Goal: Contribute content: Contribute content

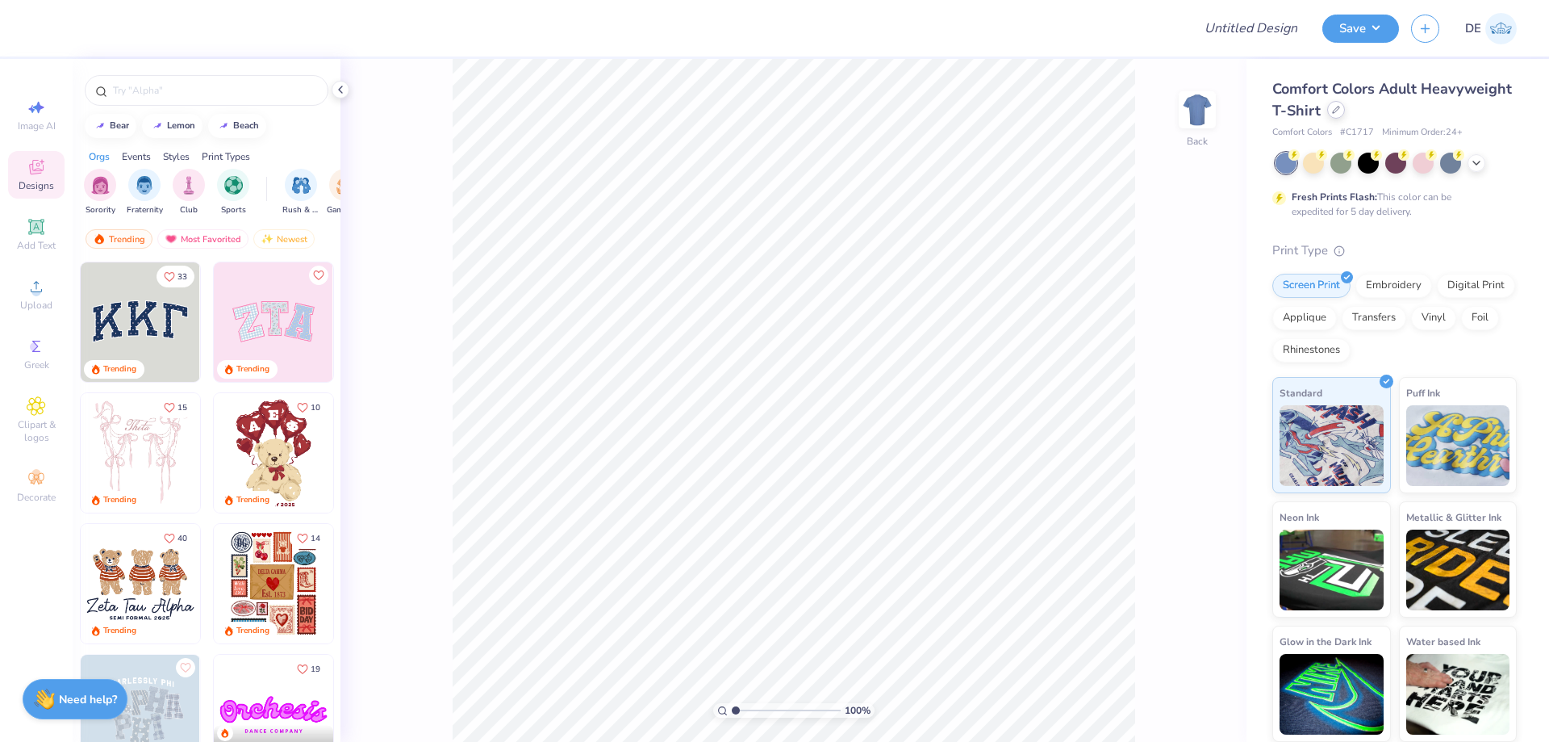
click at [1333, 109] on icon at bounding box center [1336, 110] width 8 height 8
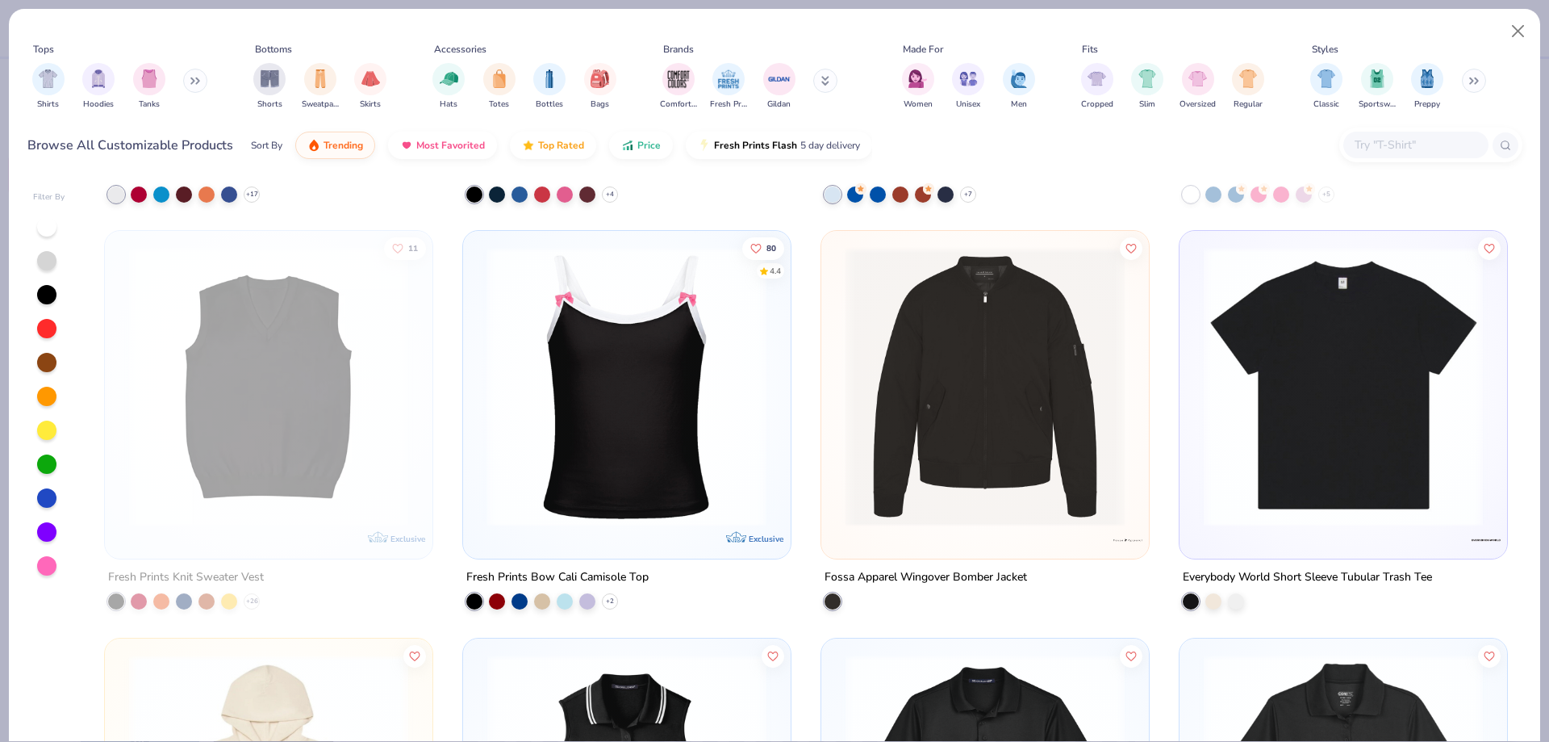
scroll to position [19287, 0]
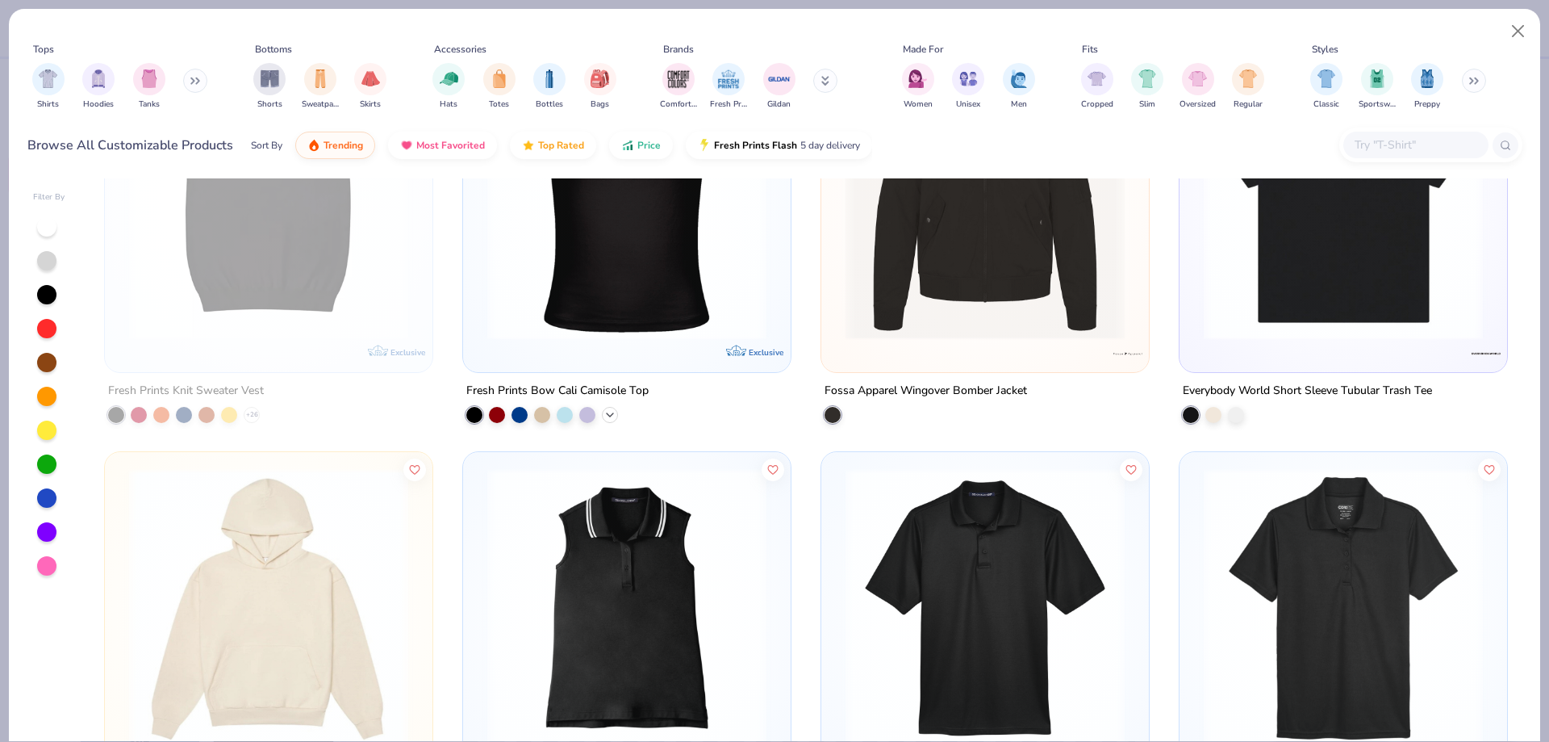
click at [606, 414] on icon at bounding box center [610, 414] width 13 height 13
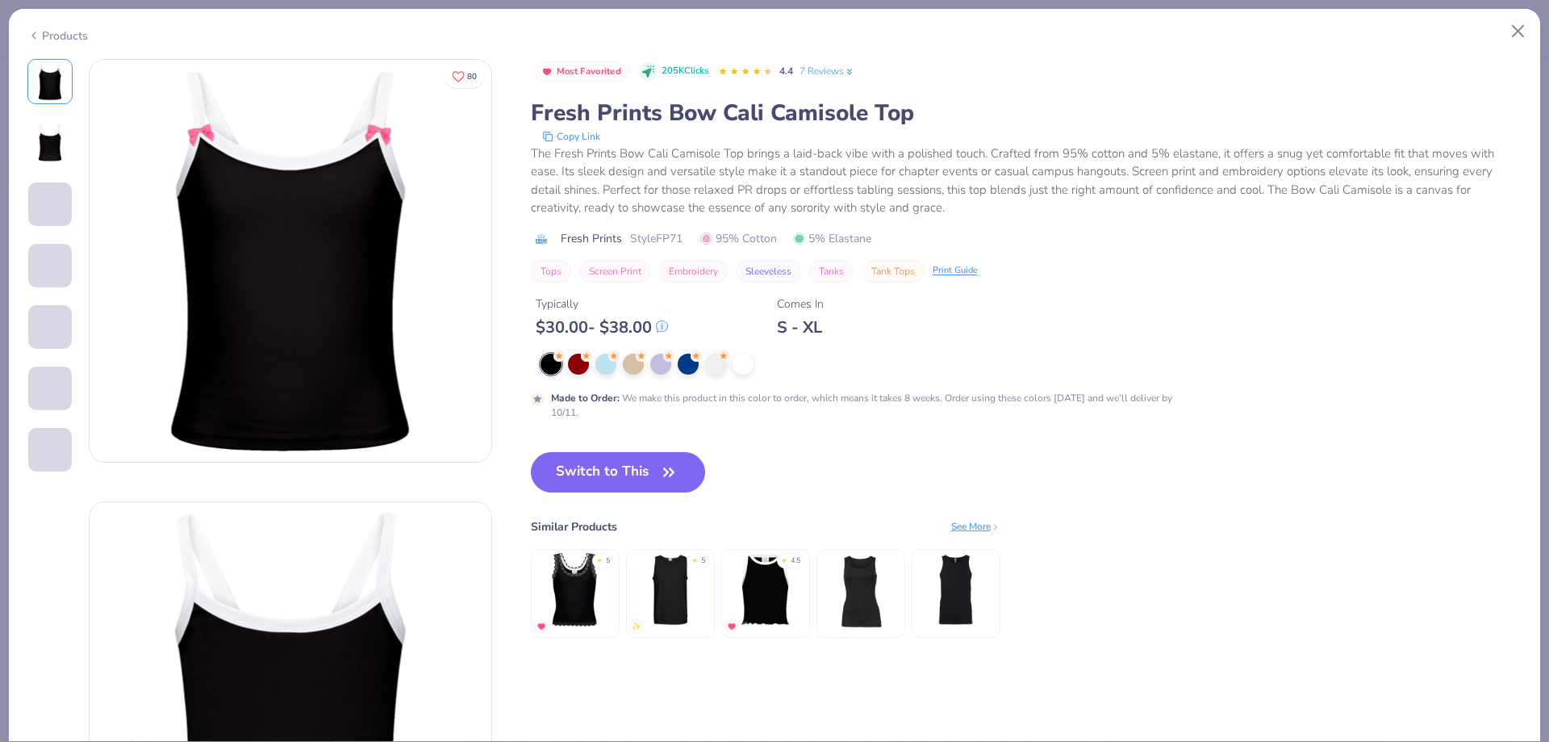
click at [62, 35] on div "Products" at bounding box center [57, 35] width 61 height 17
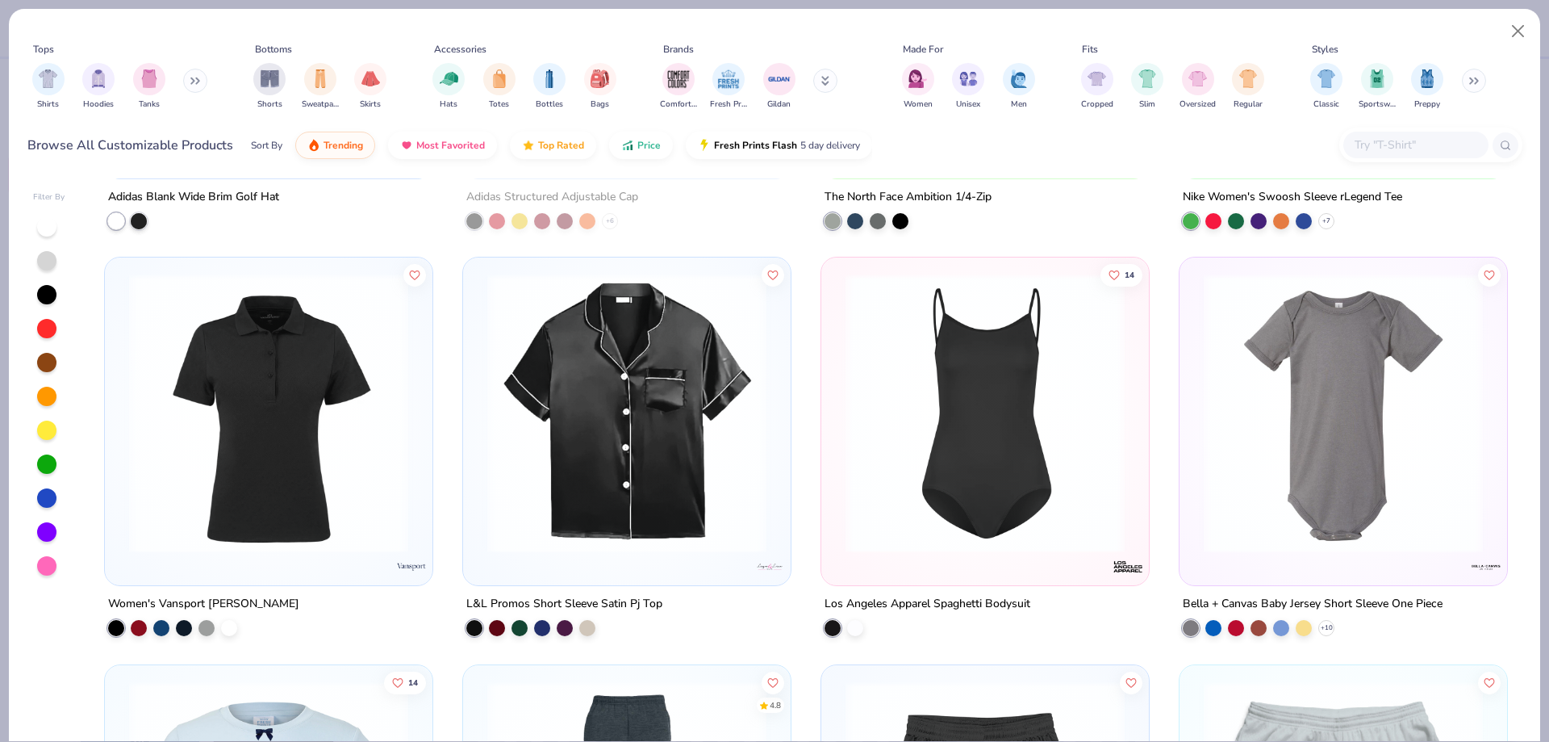
scroll to position [22596, 0]
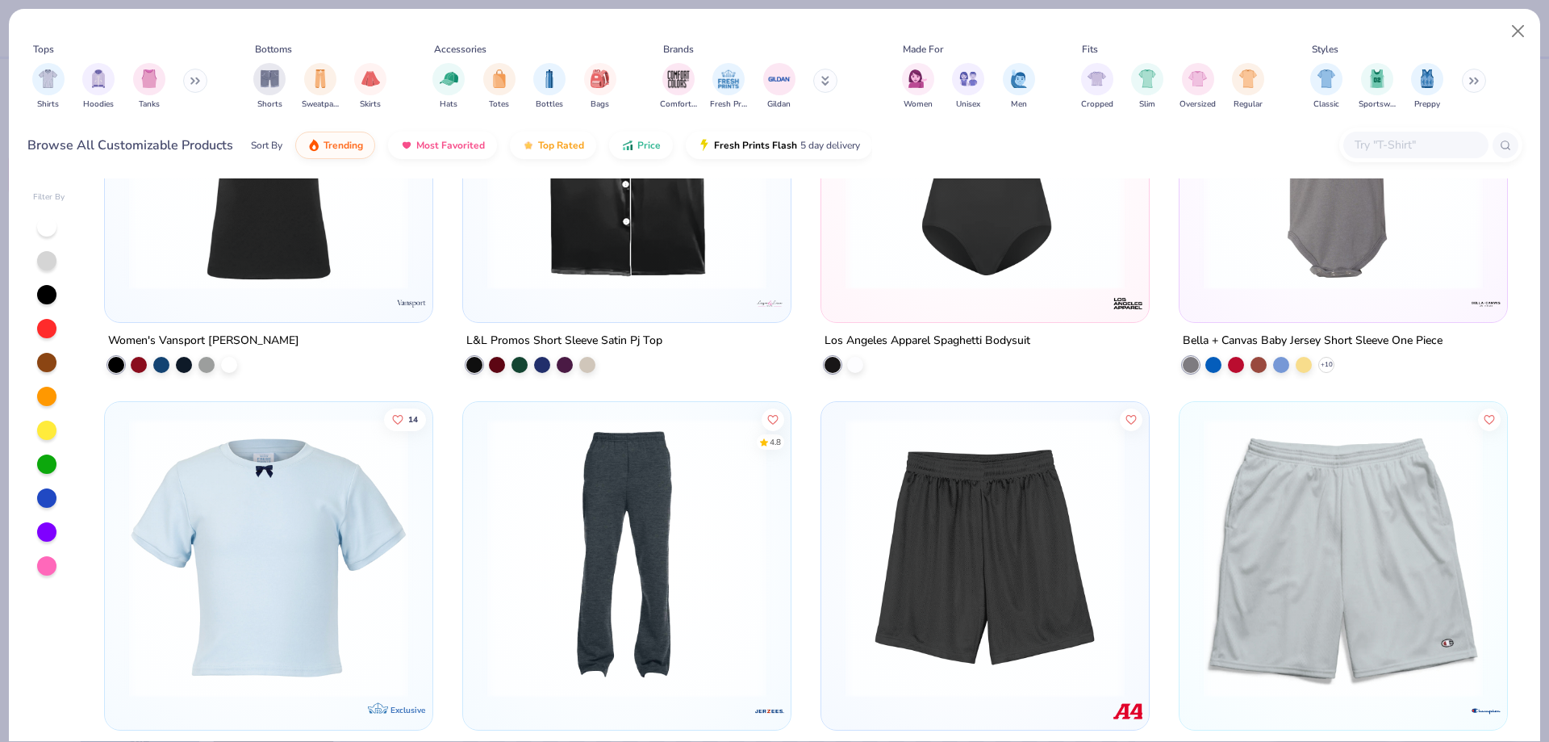
click at [1421, 143] on input "text" at bounding box center [1415, 145] width 124 height 19
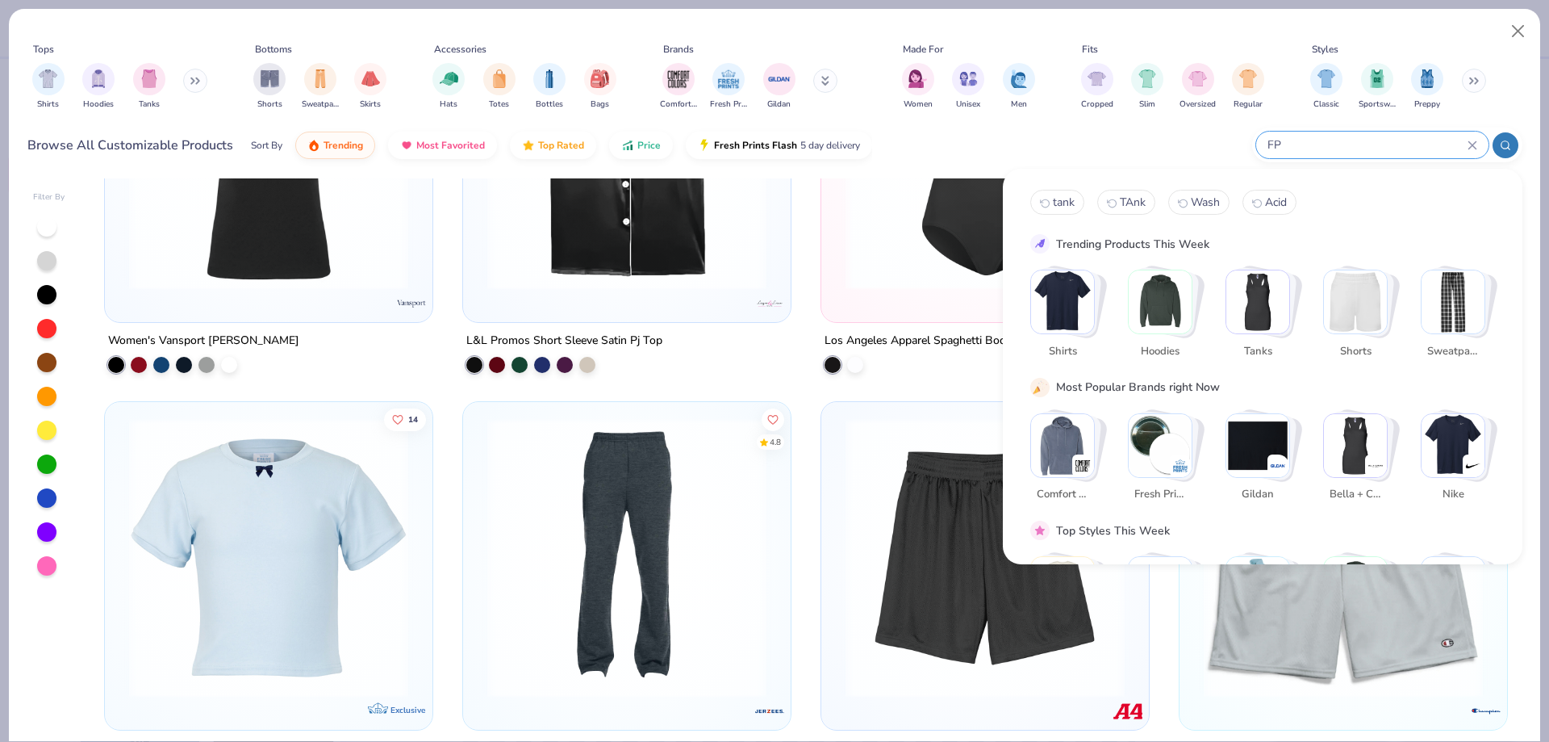
type input "FP"
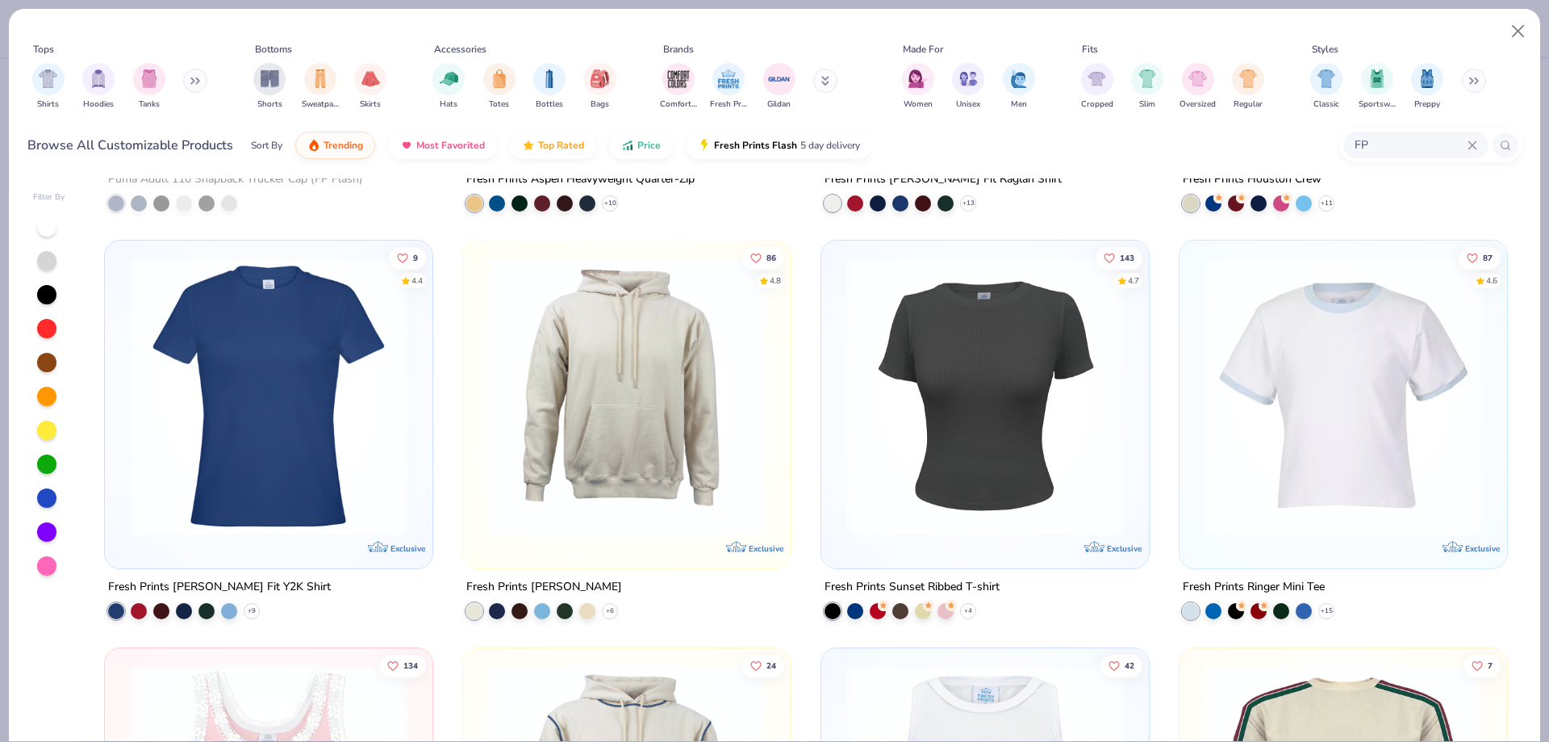
scroll to position [403, 0]
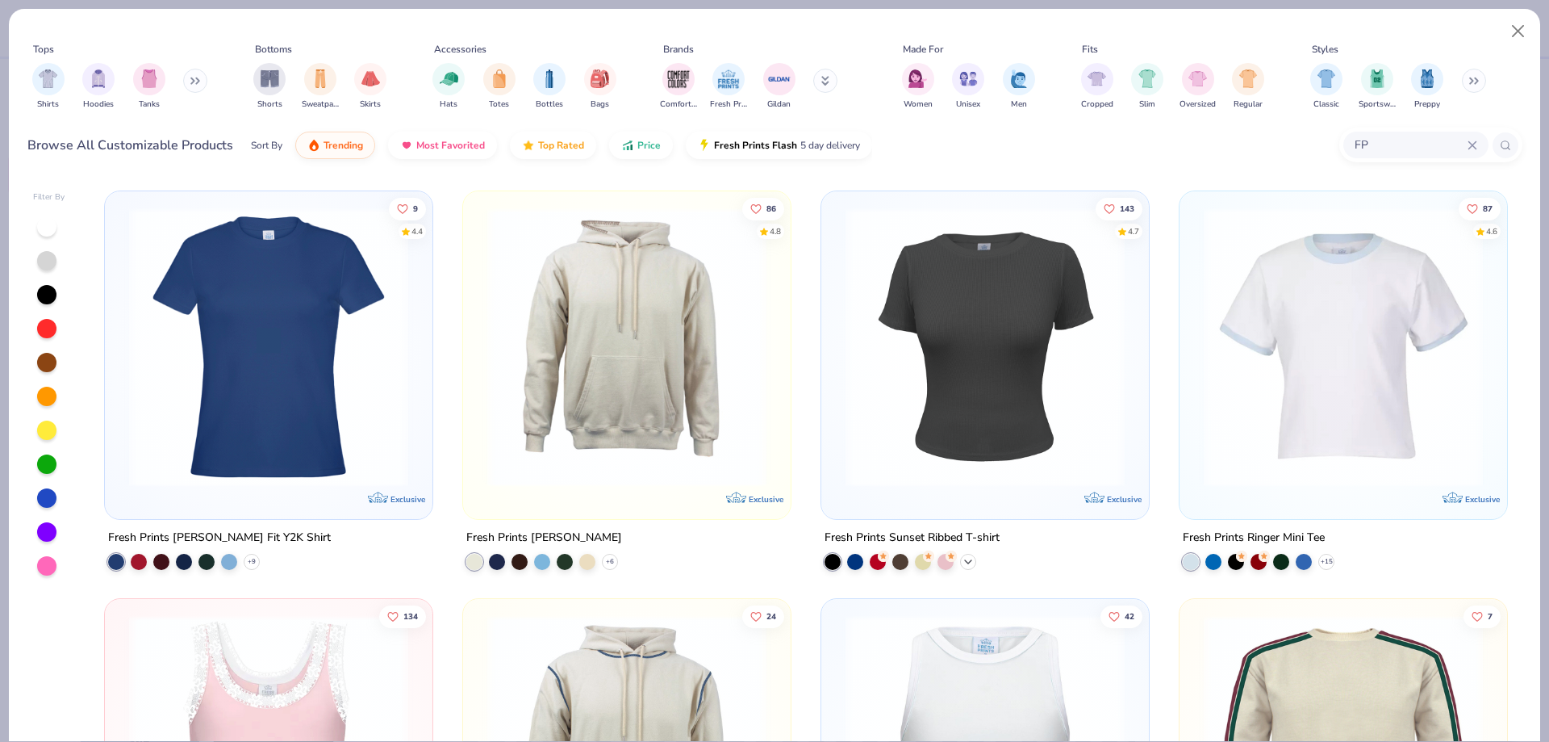
click at [965, 557] on icon at bounding box center [968, 560] width 13 height 13
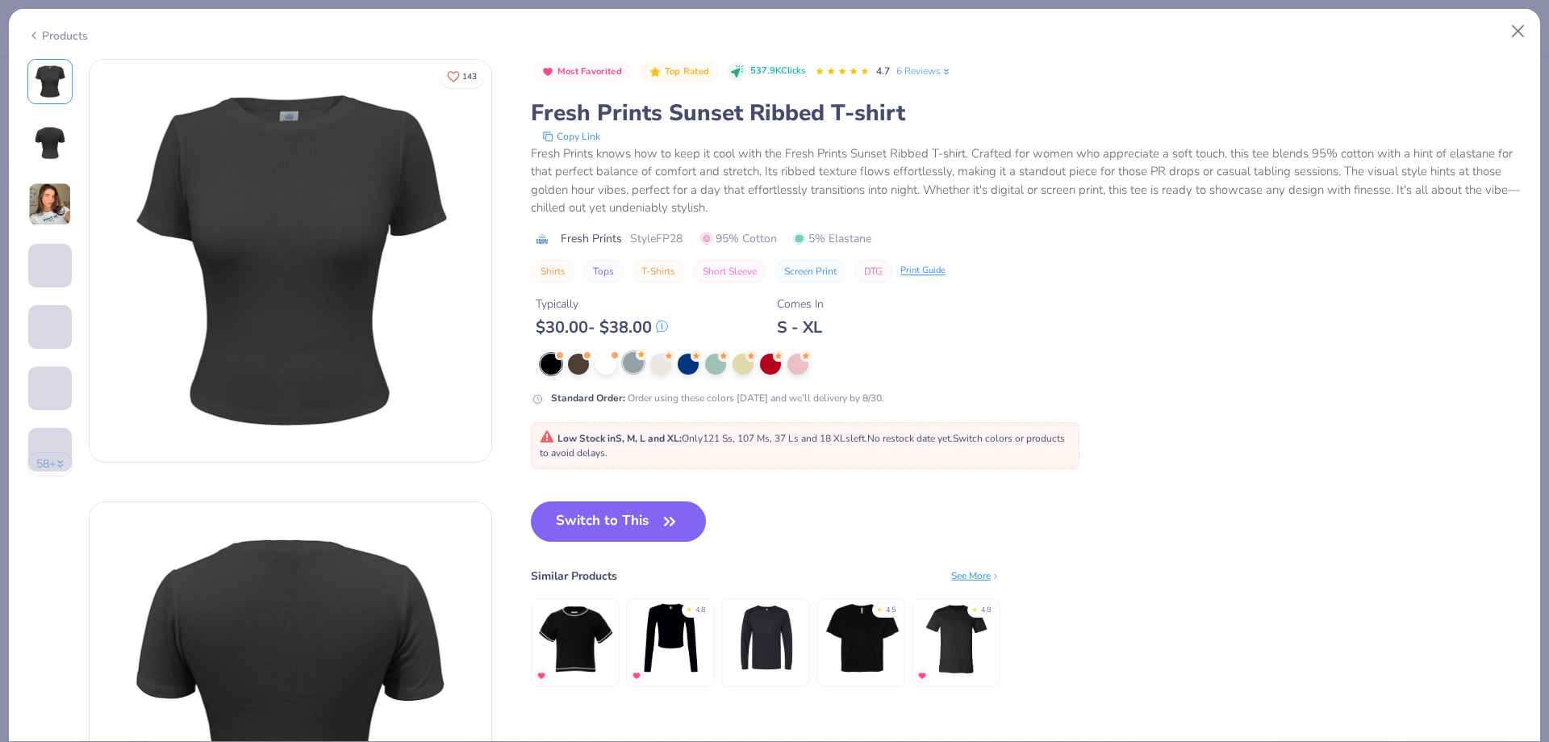
click at [640, 368] on div at bounding box center [633, 362] width 21 height 21
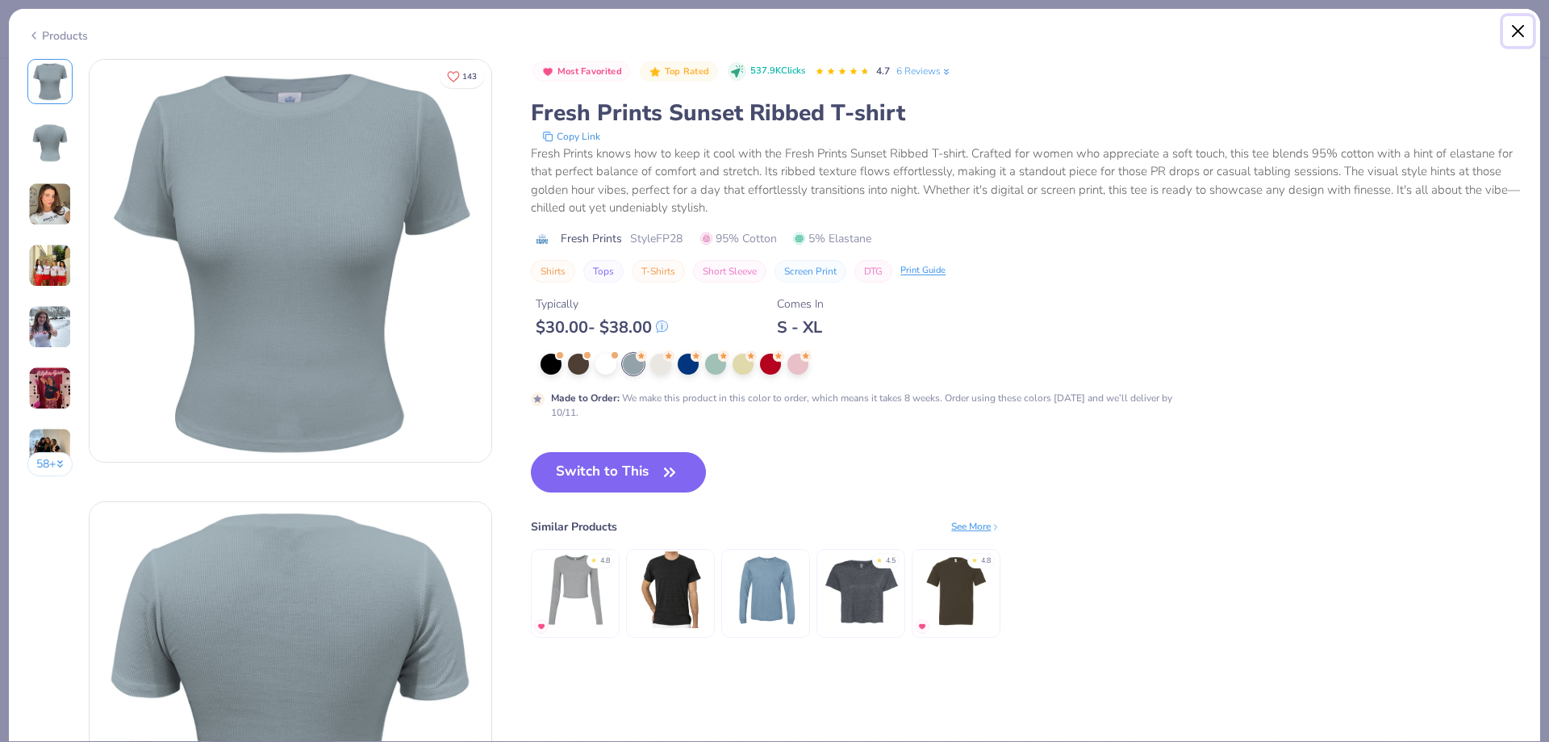
click at [1518, 31] on button "Close" at bounding box center [1518, 31] width 31 height 31
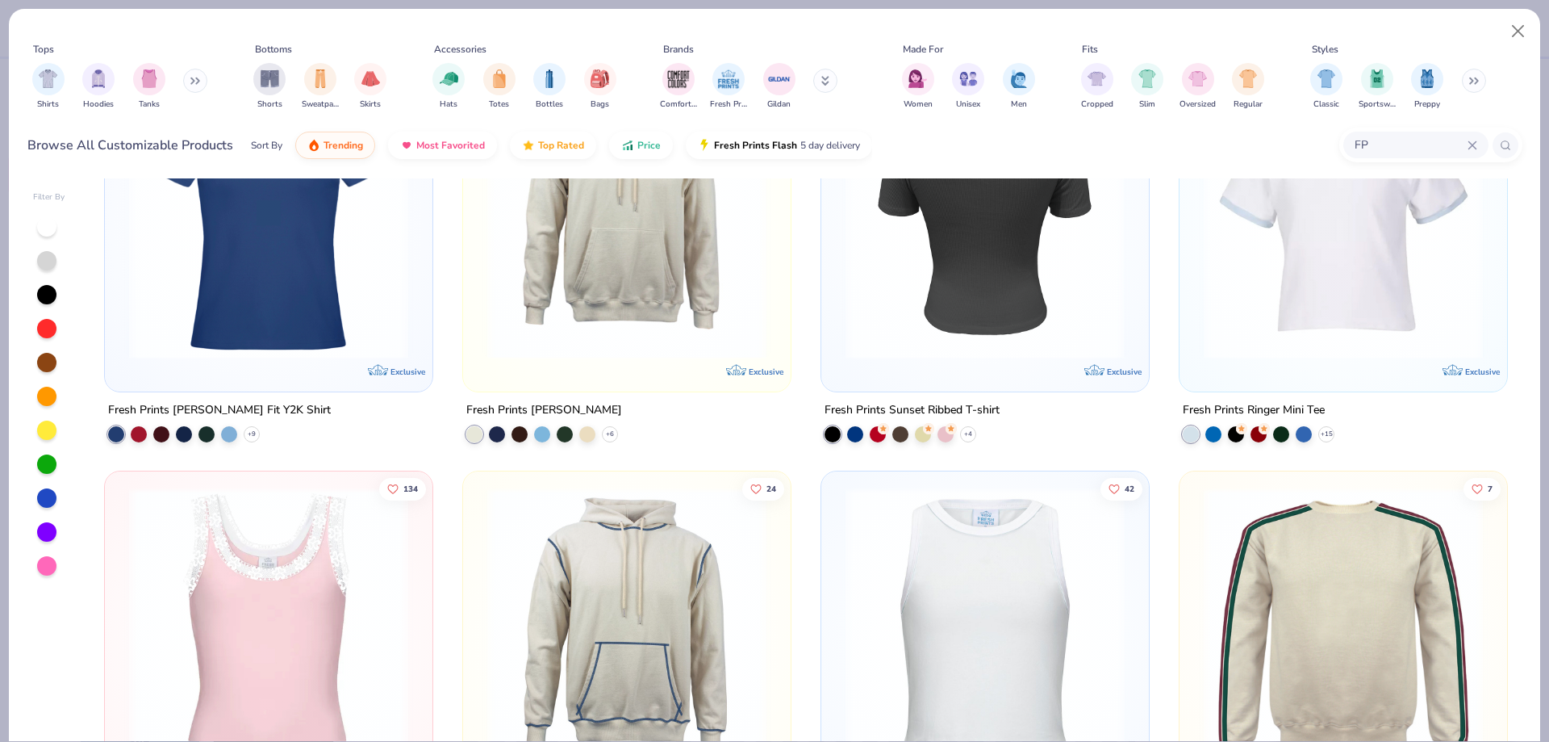
scroll to position [403, 0]
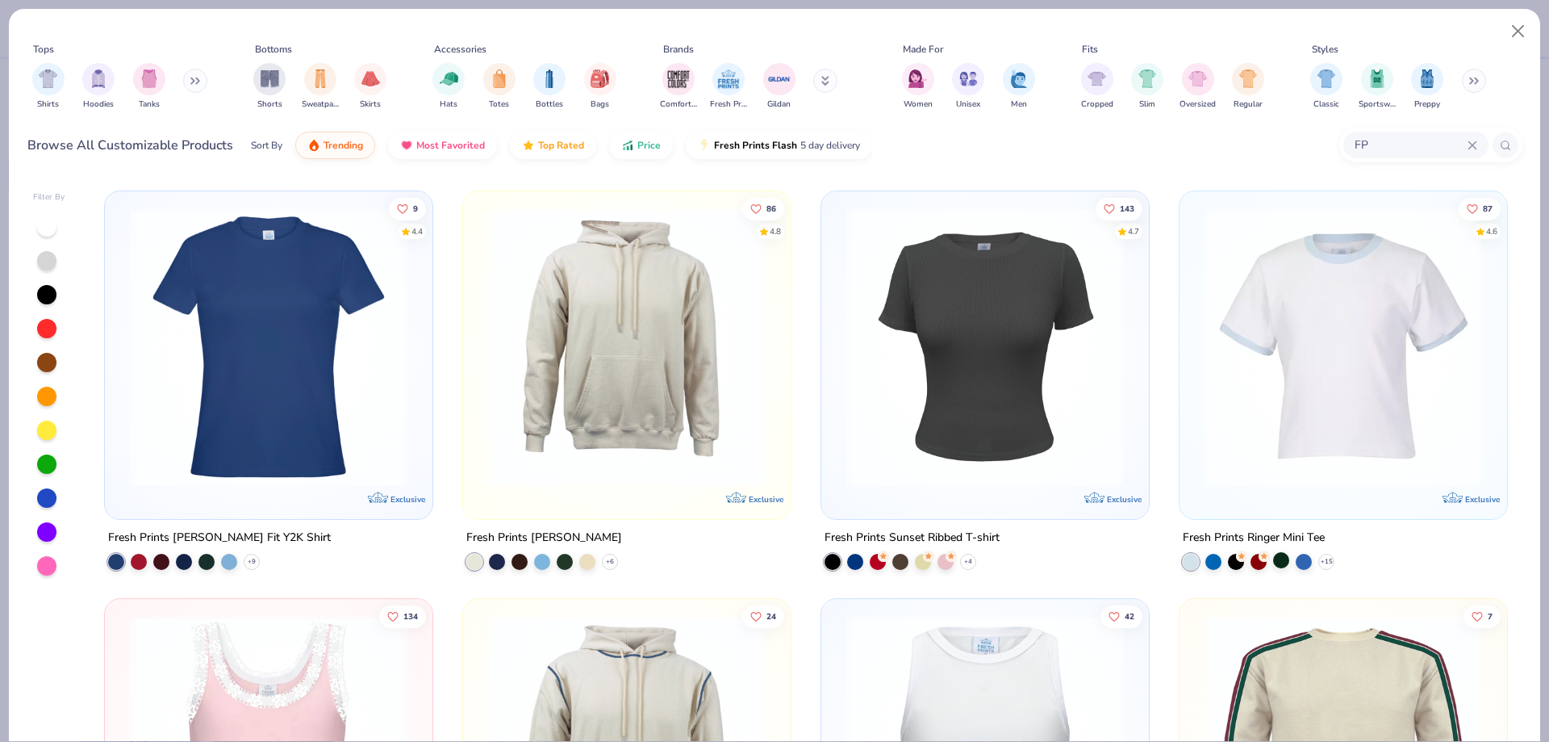
click at [1277, 559] on div at bounding box center [1281, 559] width 16 height 16
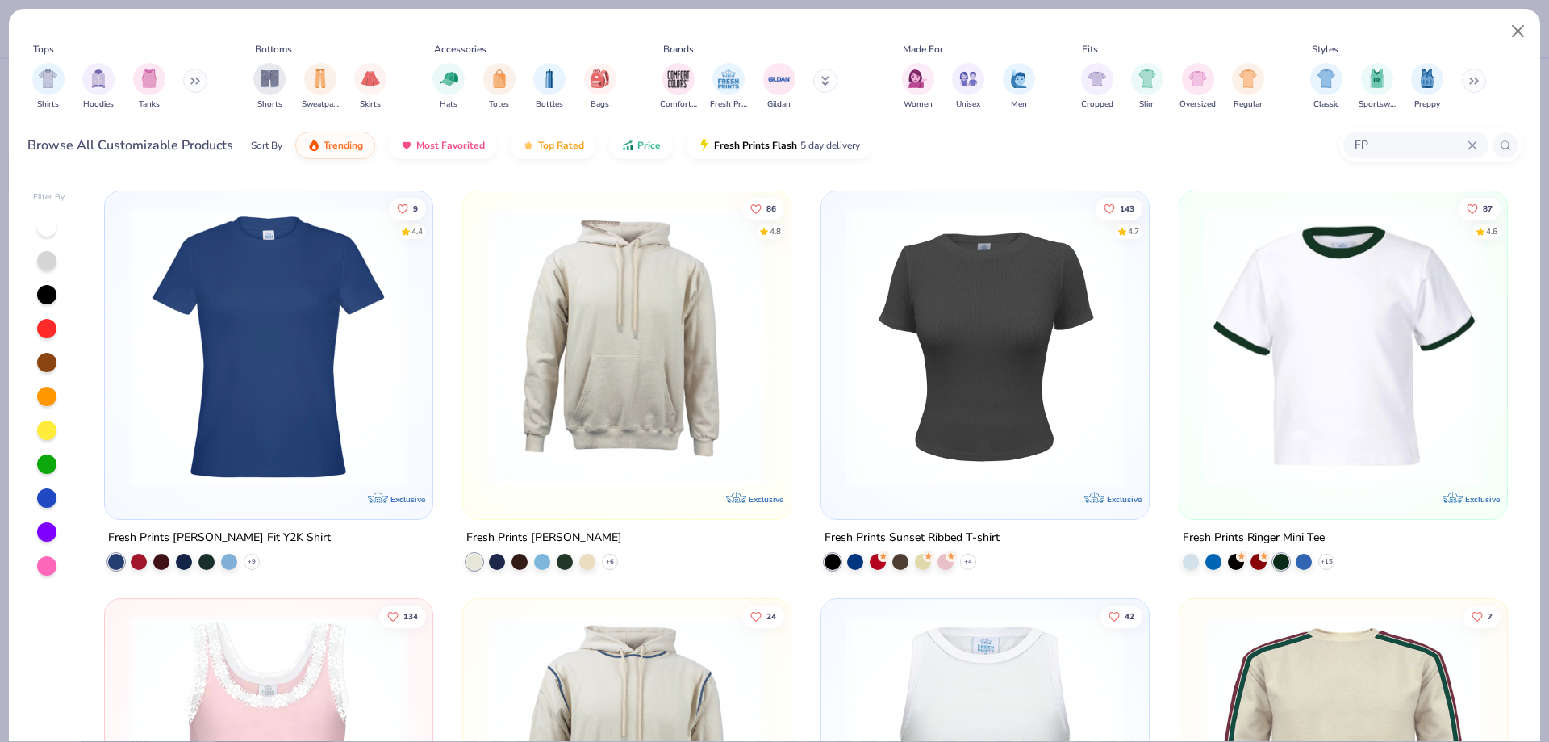
click at [1353, 318] on img at bounding box center [1343, 346] width 295 height 279
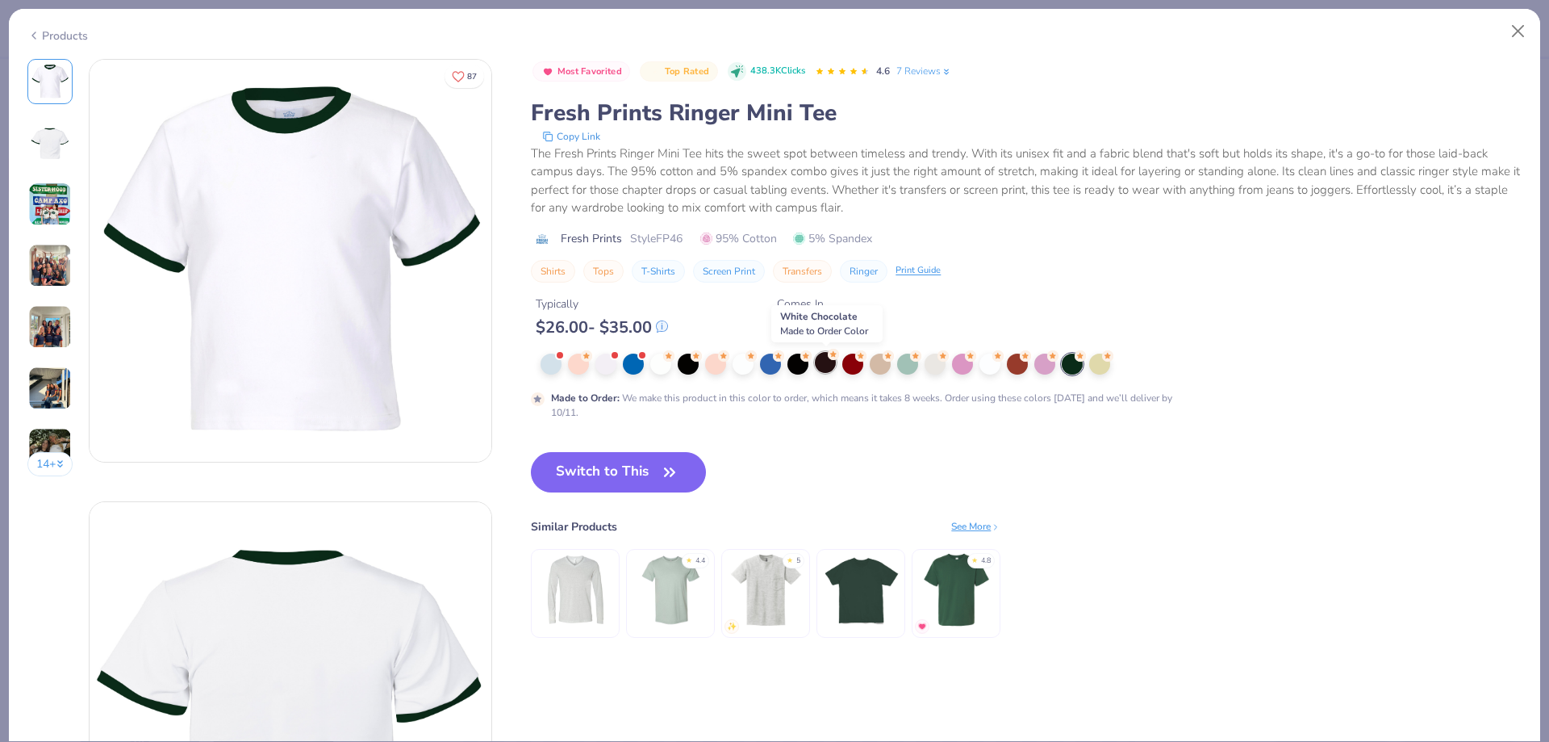
click at [818, 359] on div at bounding box center [825, 362] width 21 height 21
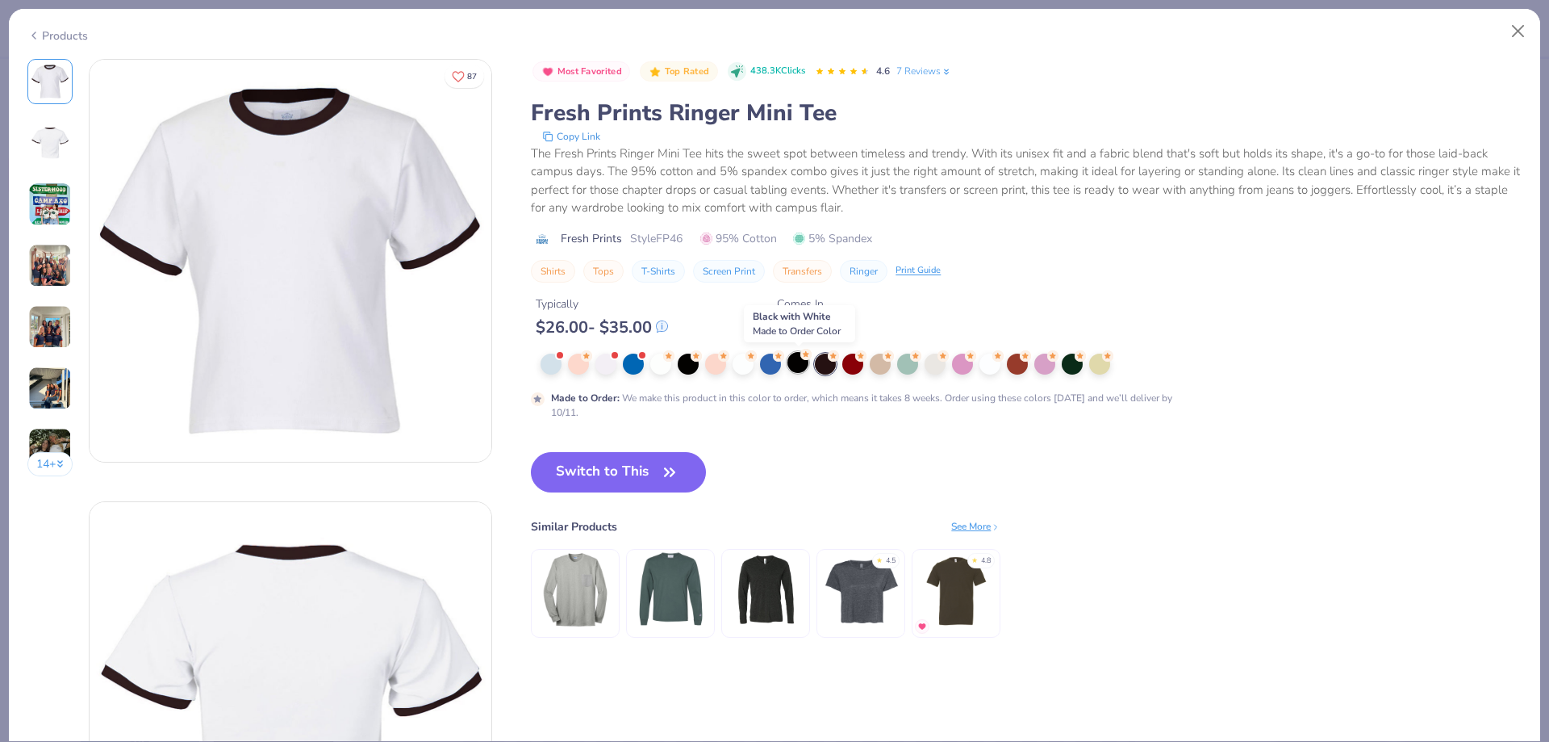
click at [793, 361] on div at bounding box center [798, 362] width 21 height 21
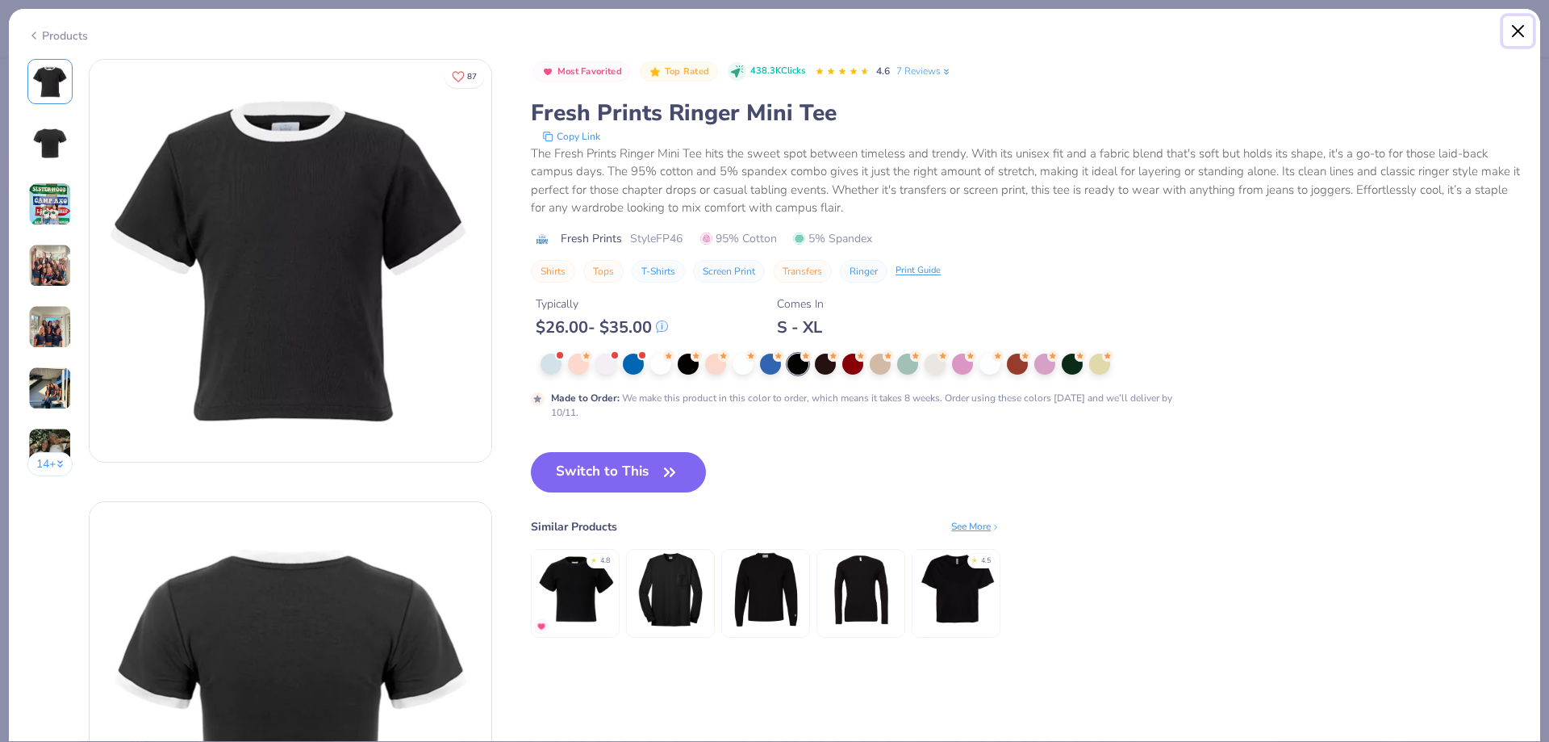
click at [1518, 41] on button "Close" at bounding box center [1518, 31] width 31 height 31
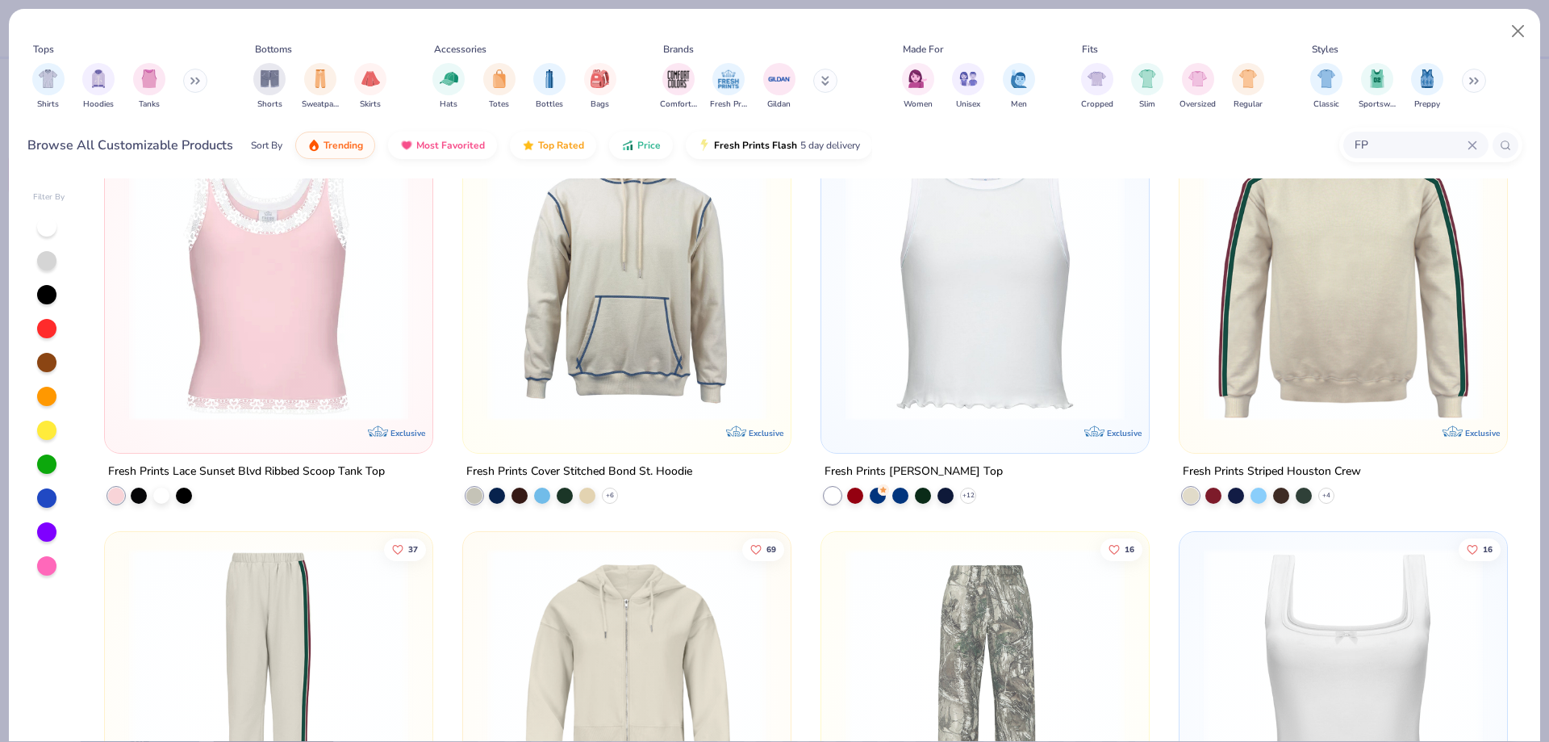
scroll to position [807, 0]
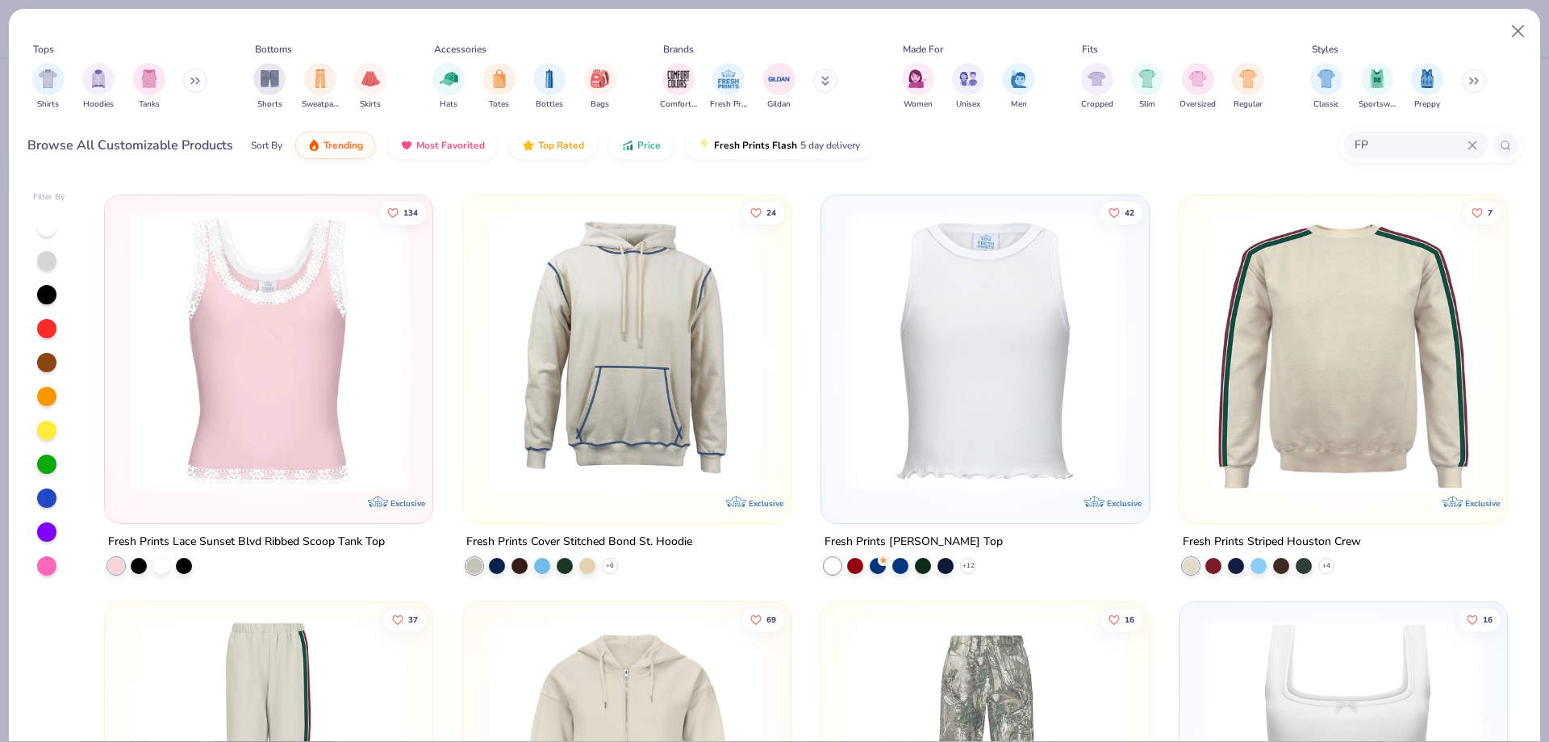
click at [1006, 350] on div "Puma Adult 110 Snapback Trucker Cap (FP Flash) 13 Exclusive Fresh Prints Aspen …" at bounding box center [806, 459] width 1433 height 562
click at [1018, 327] on img at bounding box center [985, 350] width 295 height 279
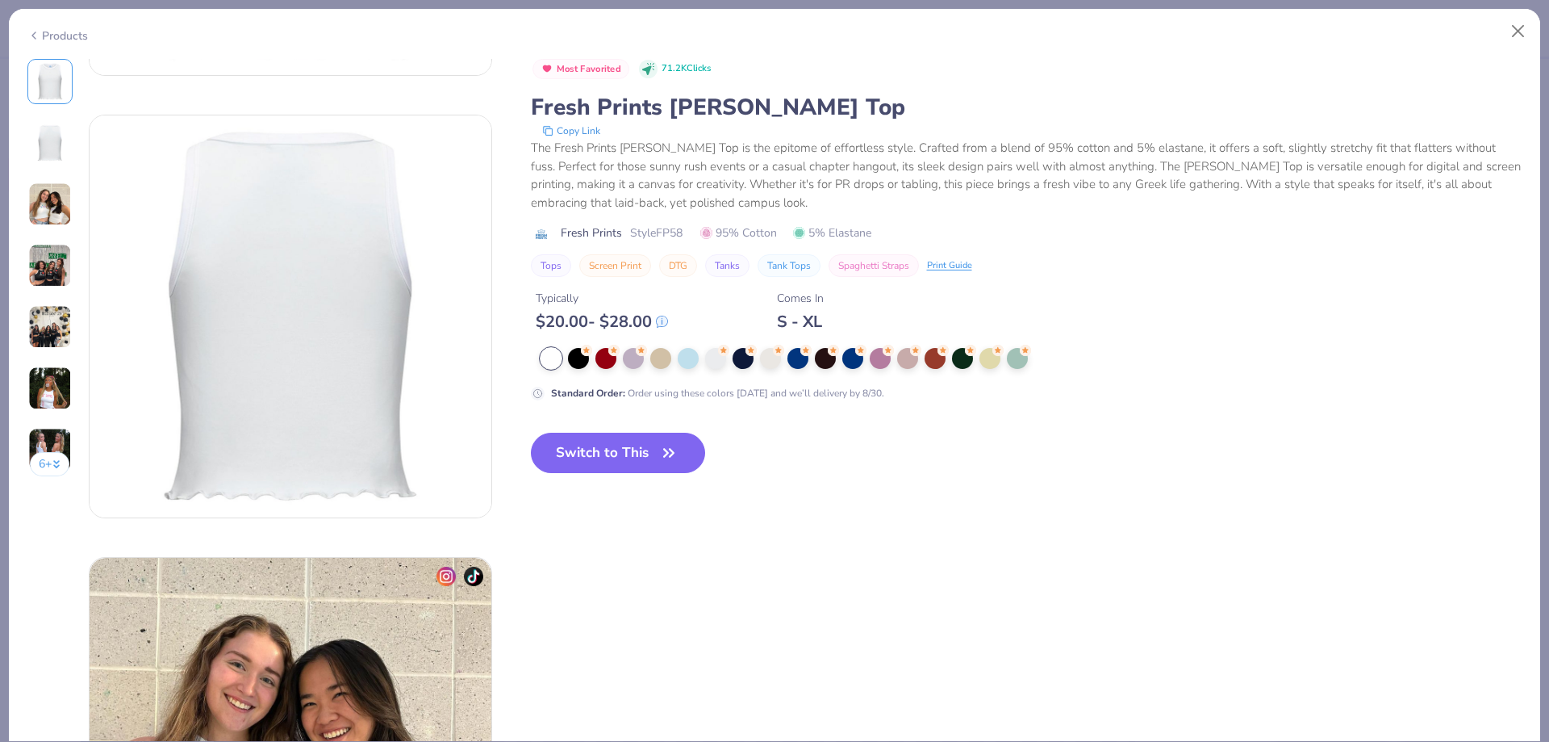
scroll to position [362, 0]
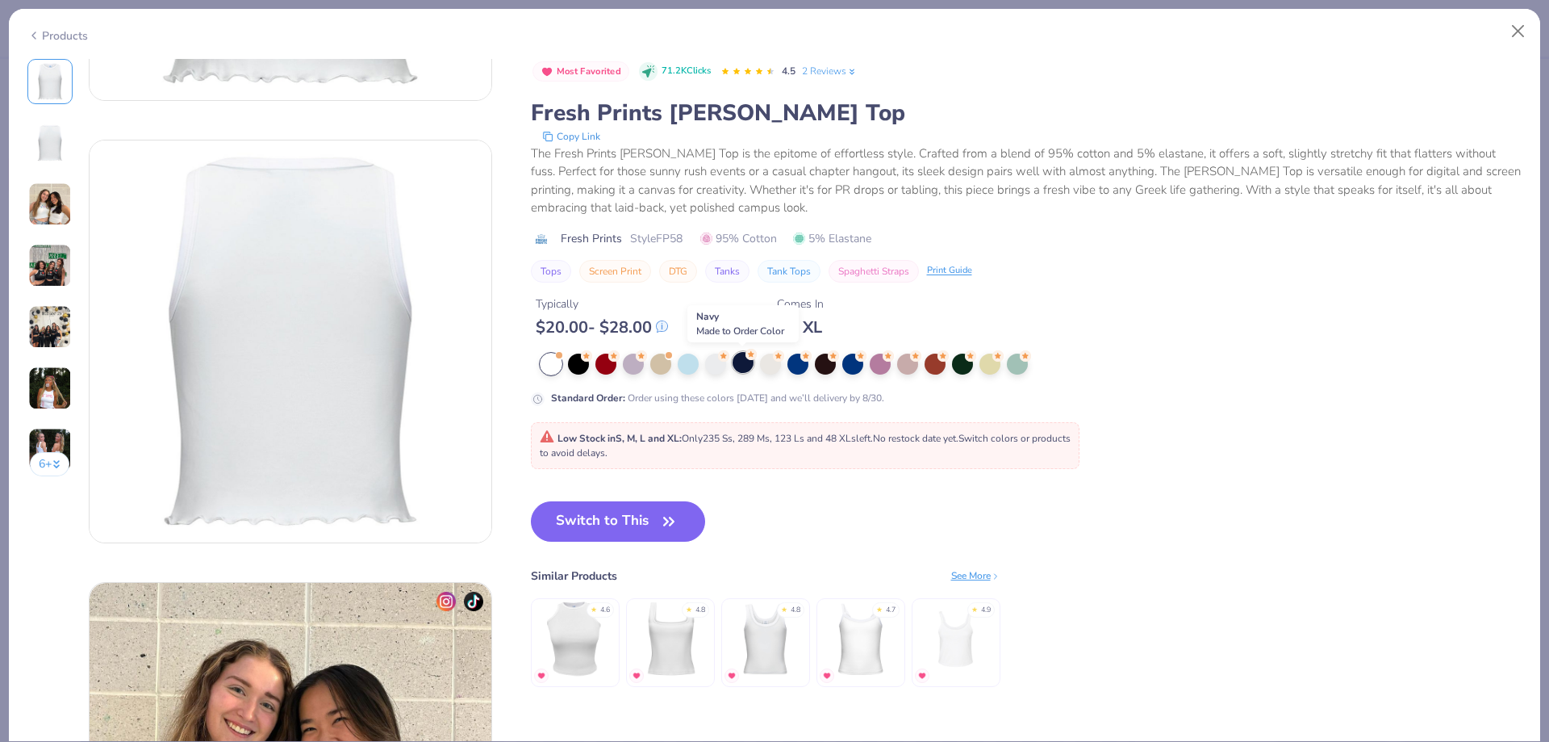
click at [746, 365] on div at bounding box center [743, 362] width 21 height 21
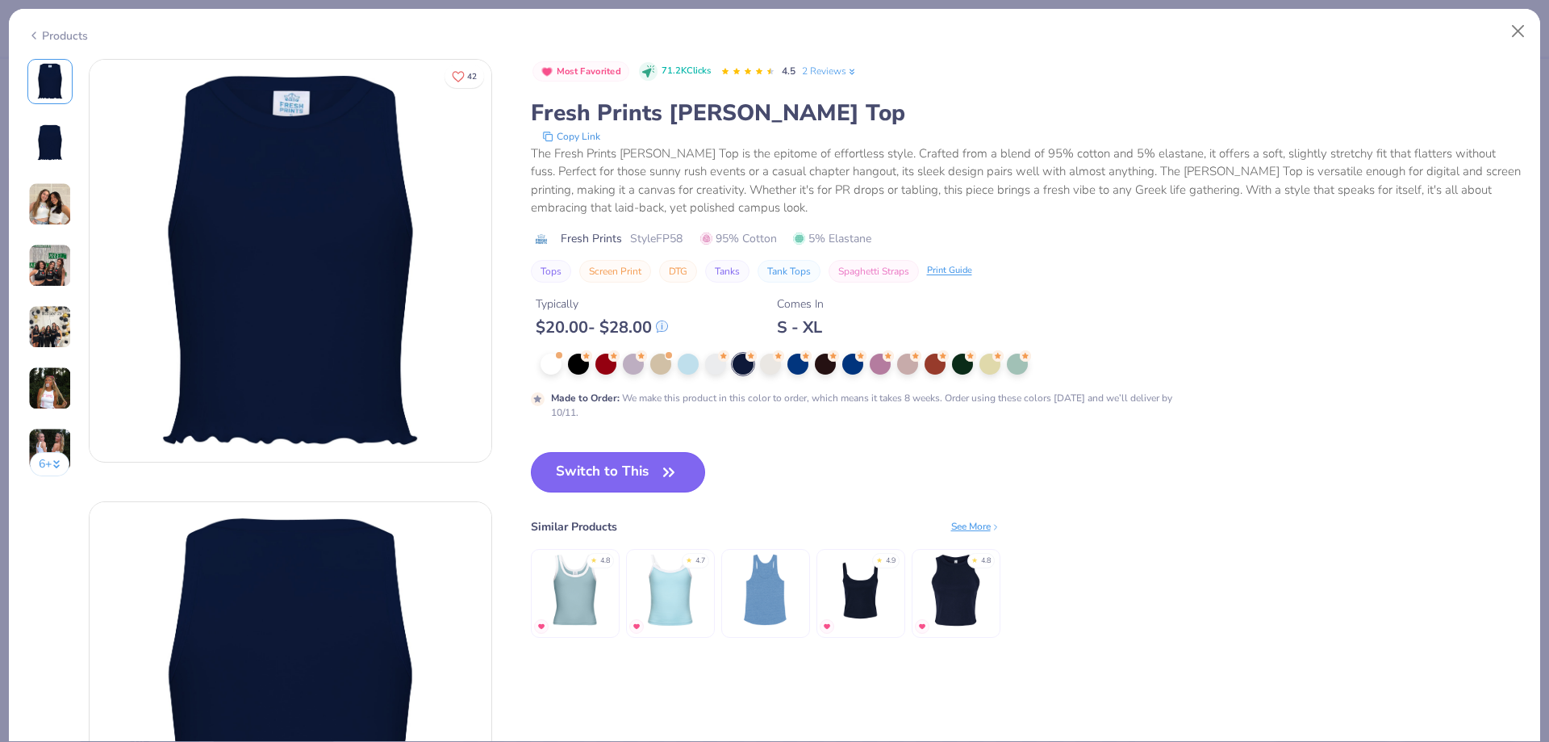
click at [576, 454] on button "Switch to This" at bounding box center [618, 472] width 175 height 40
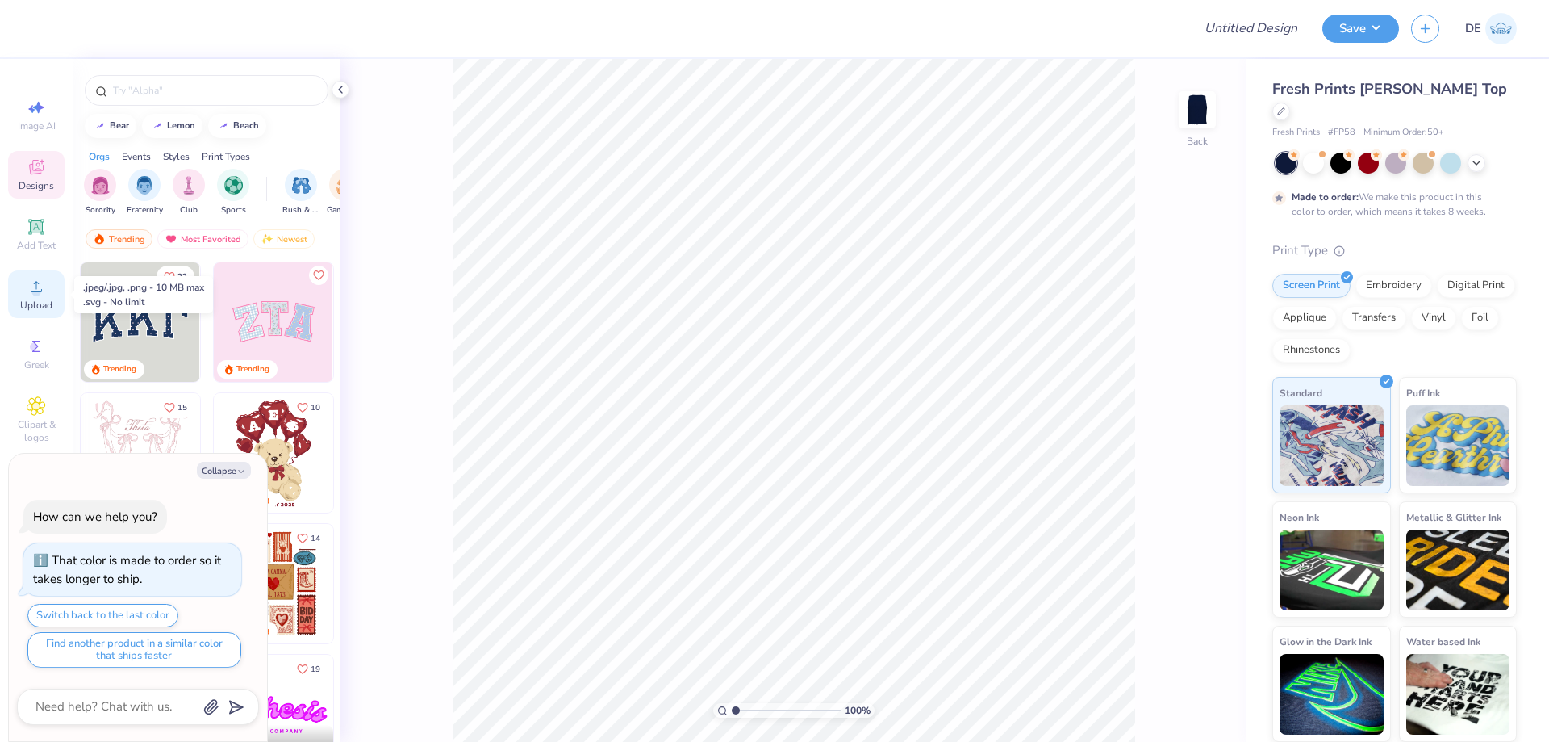
click at [37, 297] on div "Upload" at bounding box center [36, 294] width 56 height 48
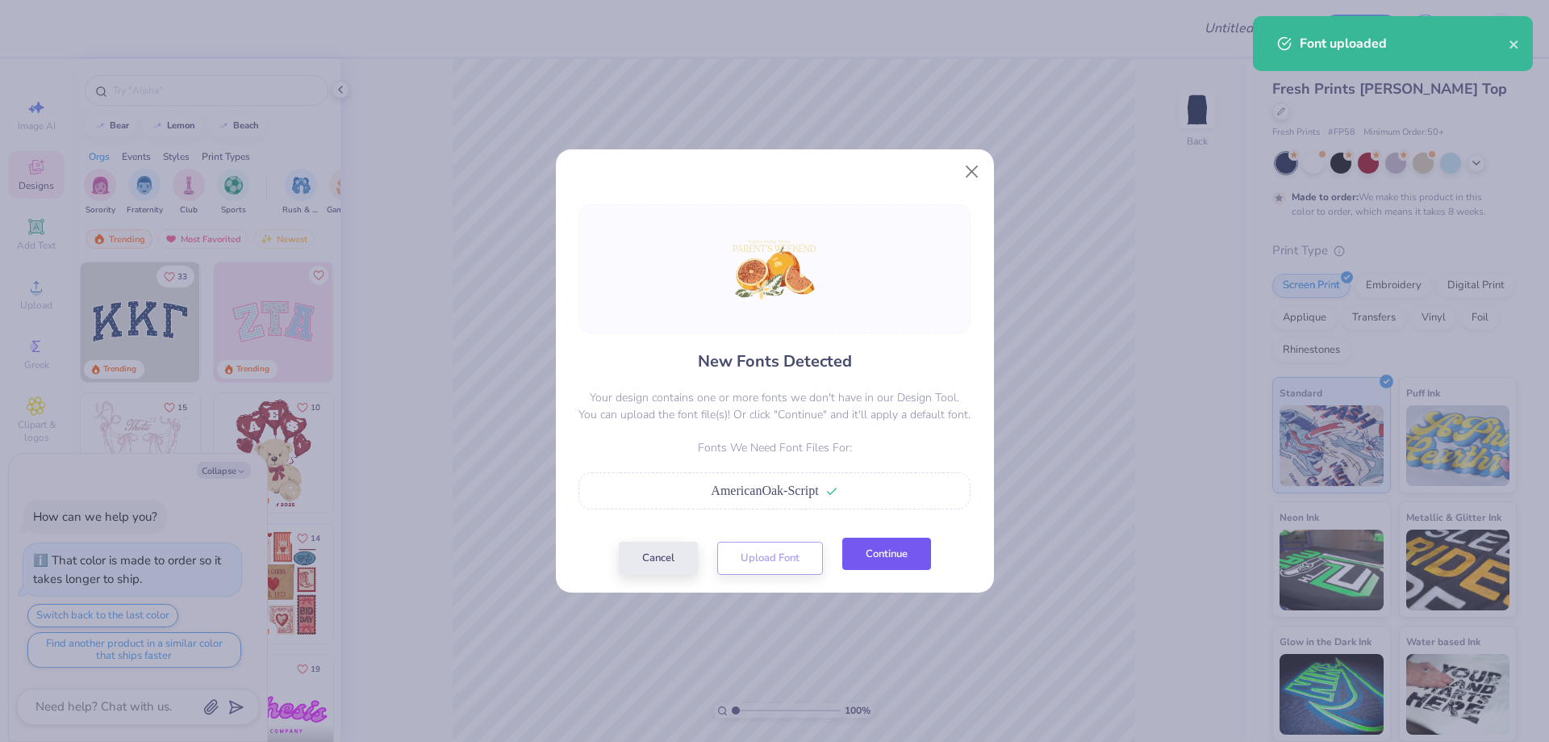
click at [888, 555] on button "Continue" at bounding box center [887, 553] width 89 height 33
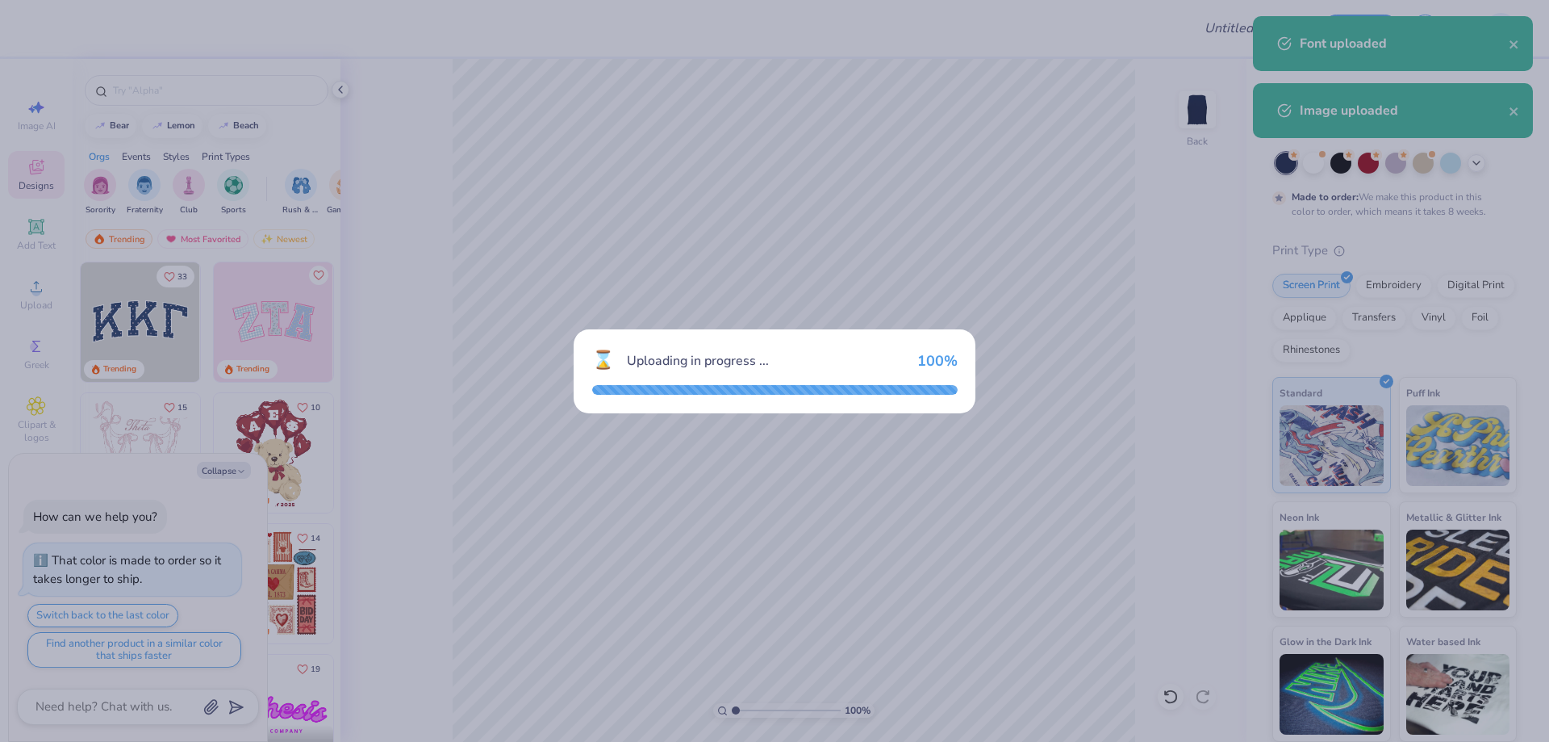
type textarea "x"
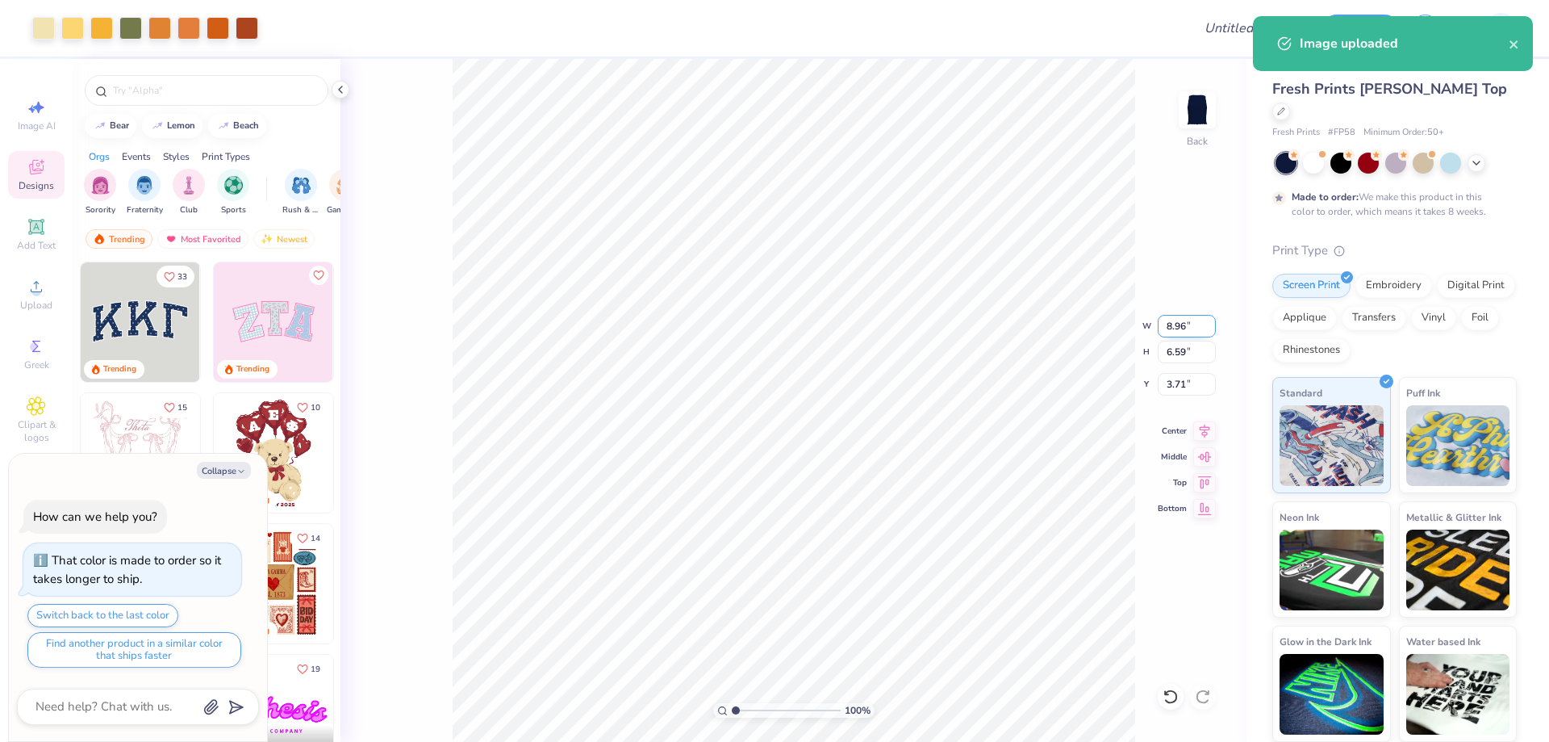
click at [1166, 323] on input "8.96" at bounding box center [1187, 326] width 58 height 23
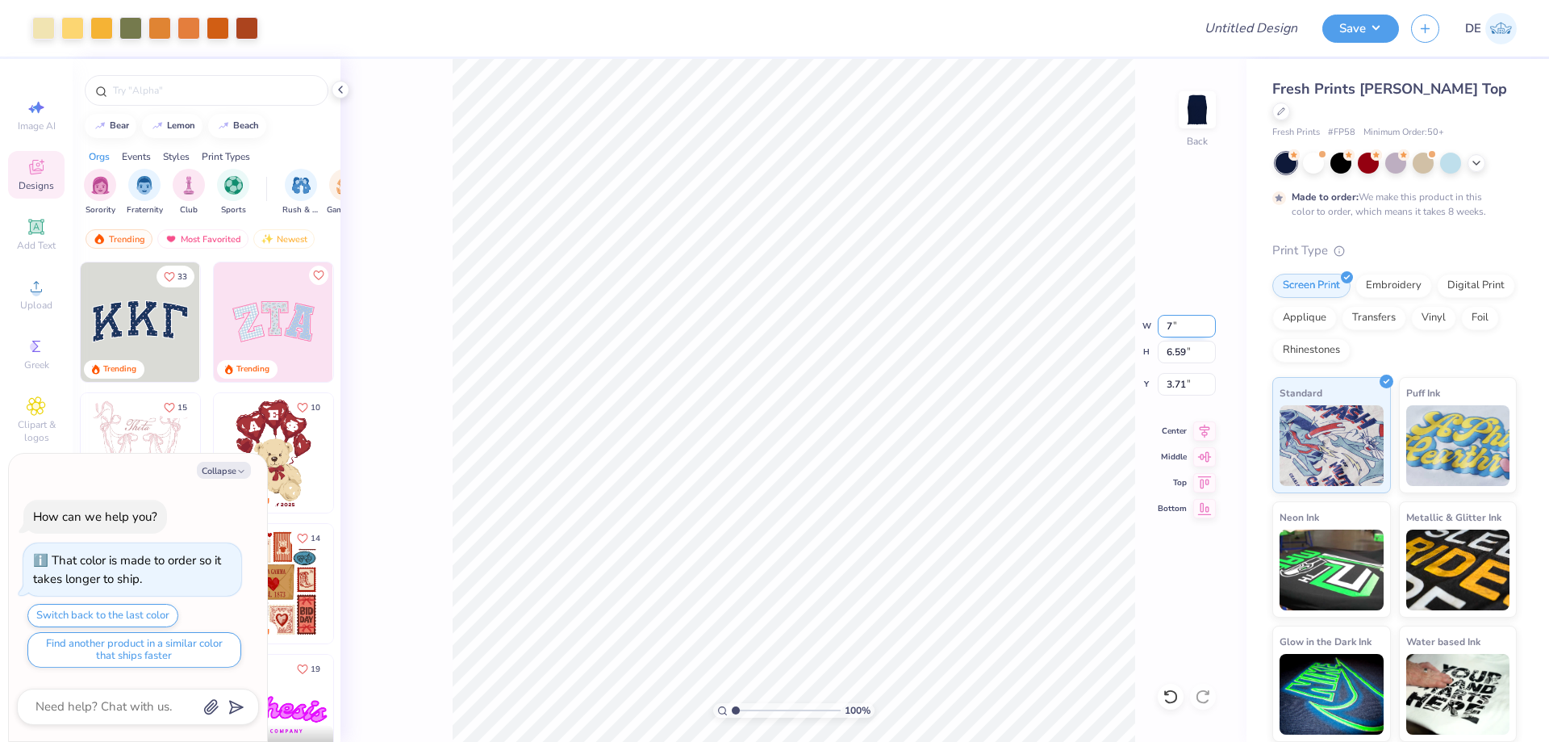
type input "7"
type textarea "x"
type input "7.00"
type input "5.15"
click at [1168, 381] on input "4.43" at bounding box center [1187, 384] width 58 height 23
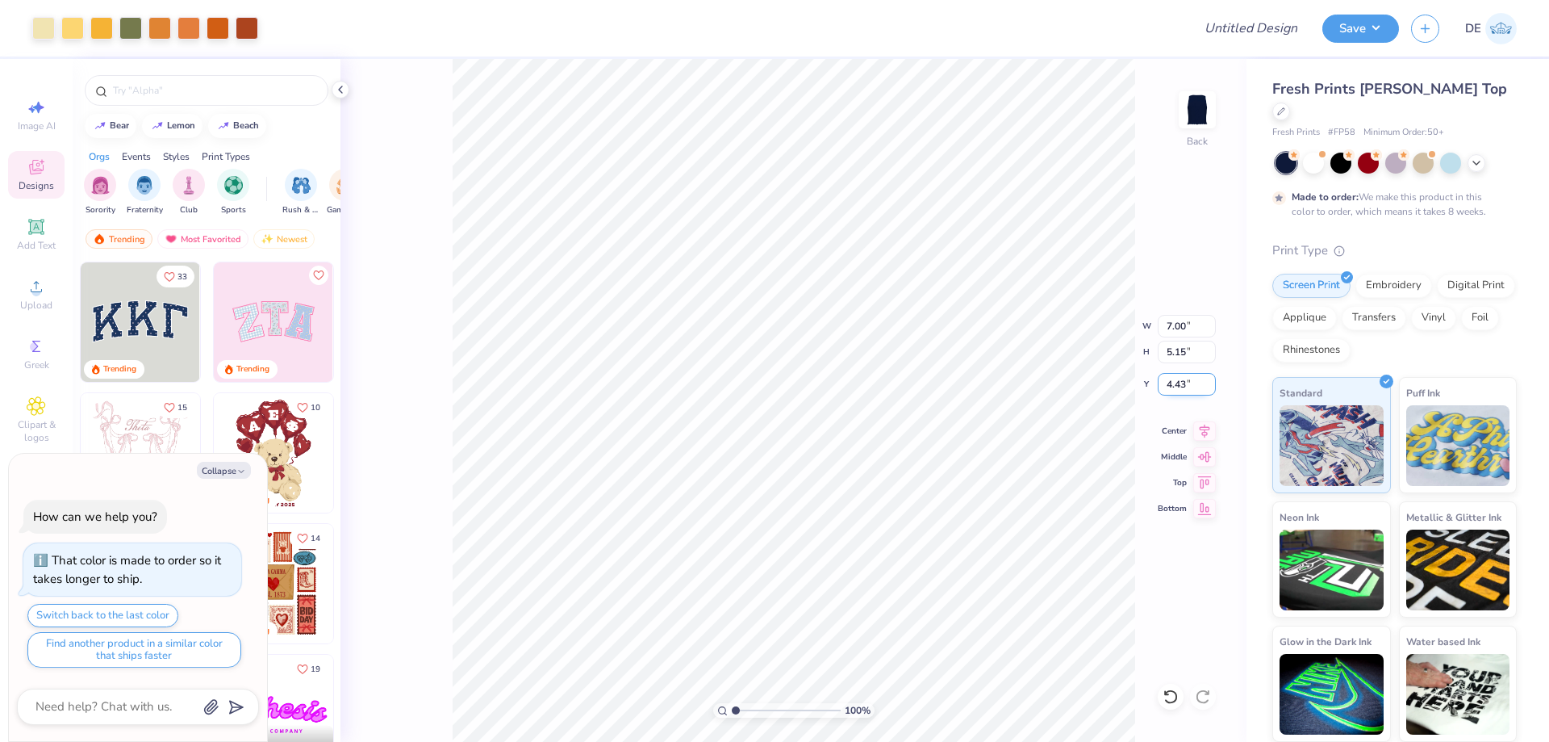
click at [1168, 381] on input "4.43" at bounding box center [1187, 384] width 58 height 23
type input "3"
type textarea "x"
click at [1168, 381] on input "3.00" at bounding box center [1187, 384] width 58 height 23
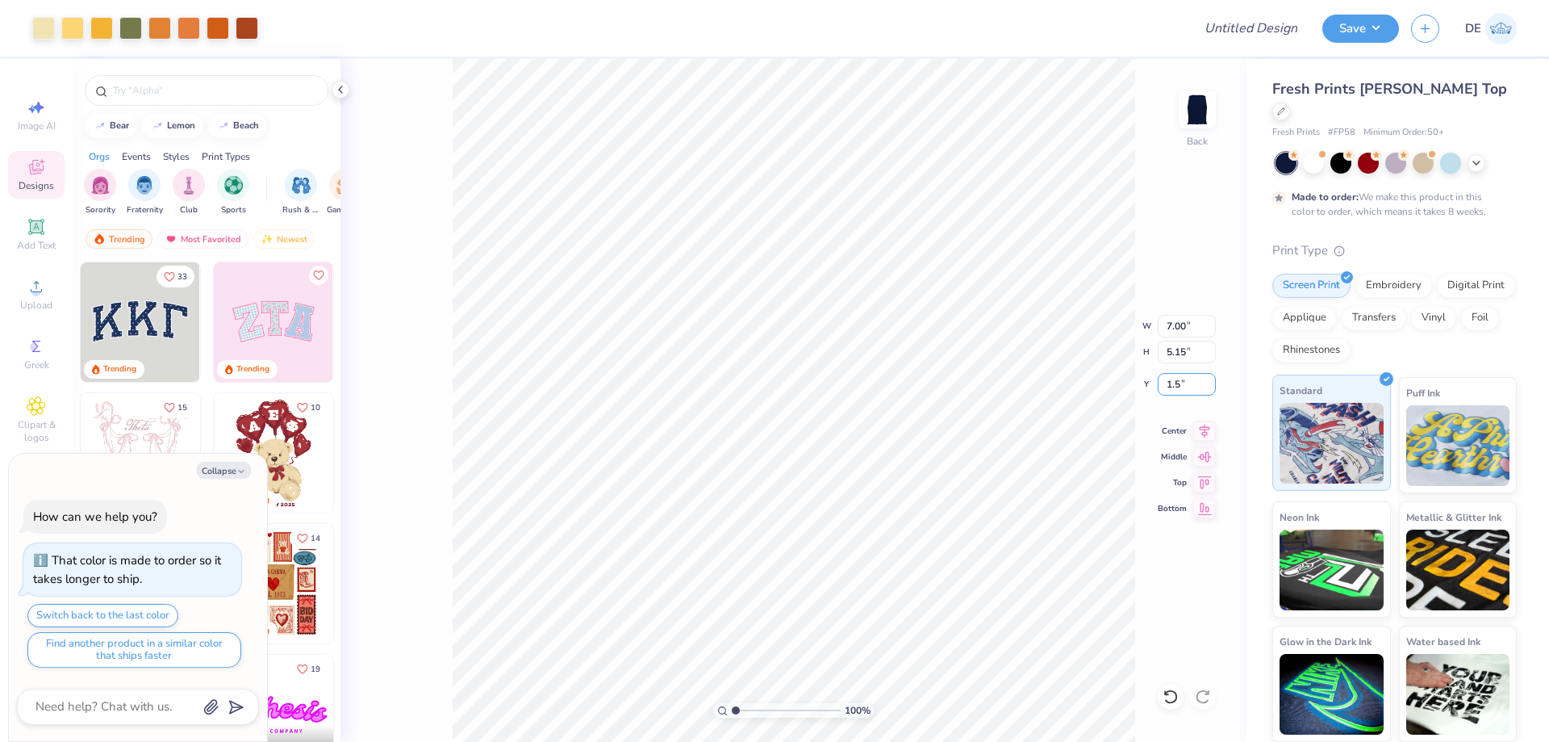
type input "1.5"
type textarea "x"
type input "1.50"
type textarea "x"
click at [1179, 387] on input "1.50" at bounding box center [1187, 384] width 58 height 23
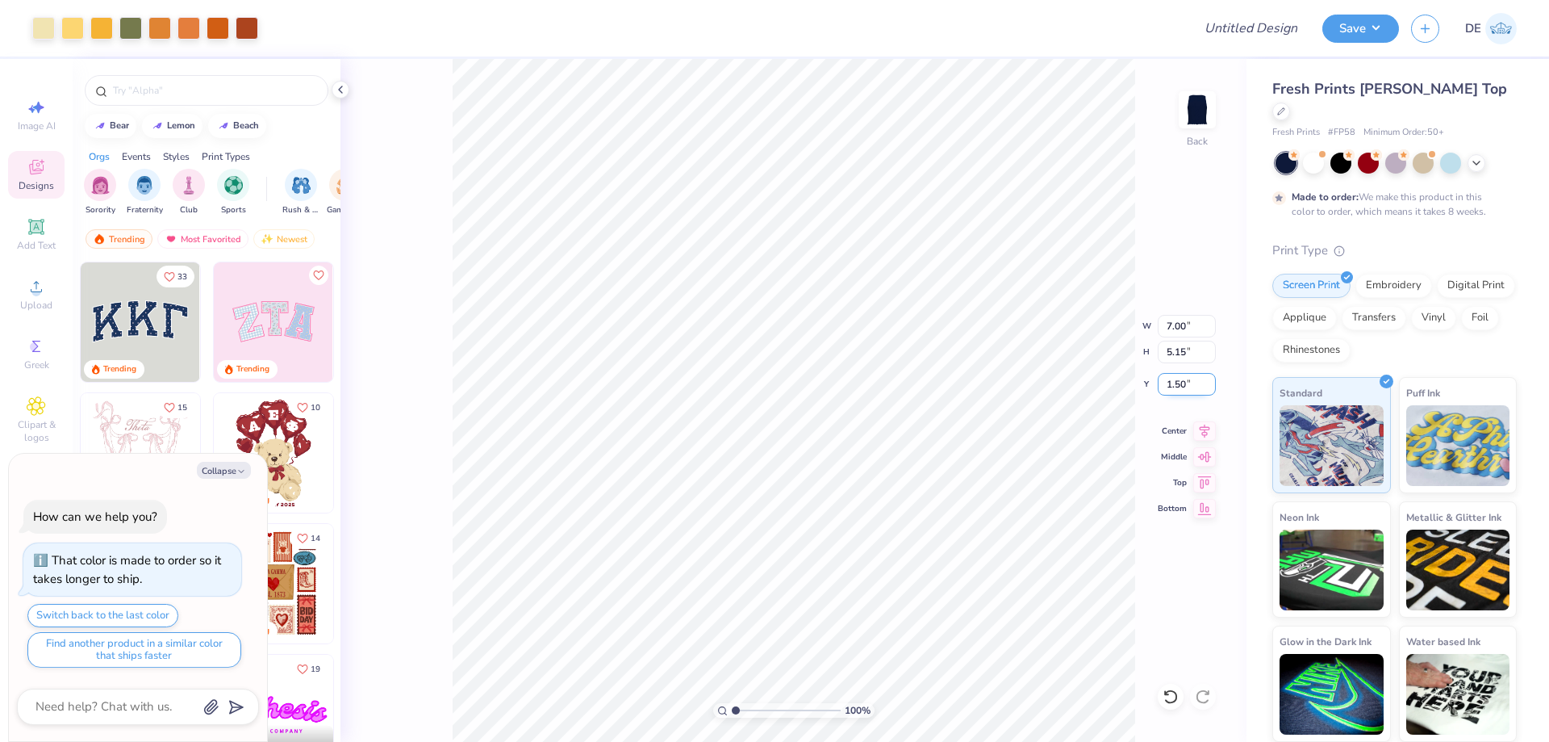
click at [1179, 387] on input "1.50" at bounding box center [1187, 384] width 58 height 23
type input "2"
type textarea "x"
type input "2.00"
click at [1341, 33] on button "Save" at bounding box center [1361, 26] width 77 height 28
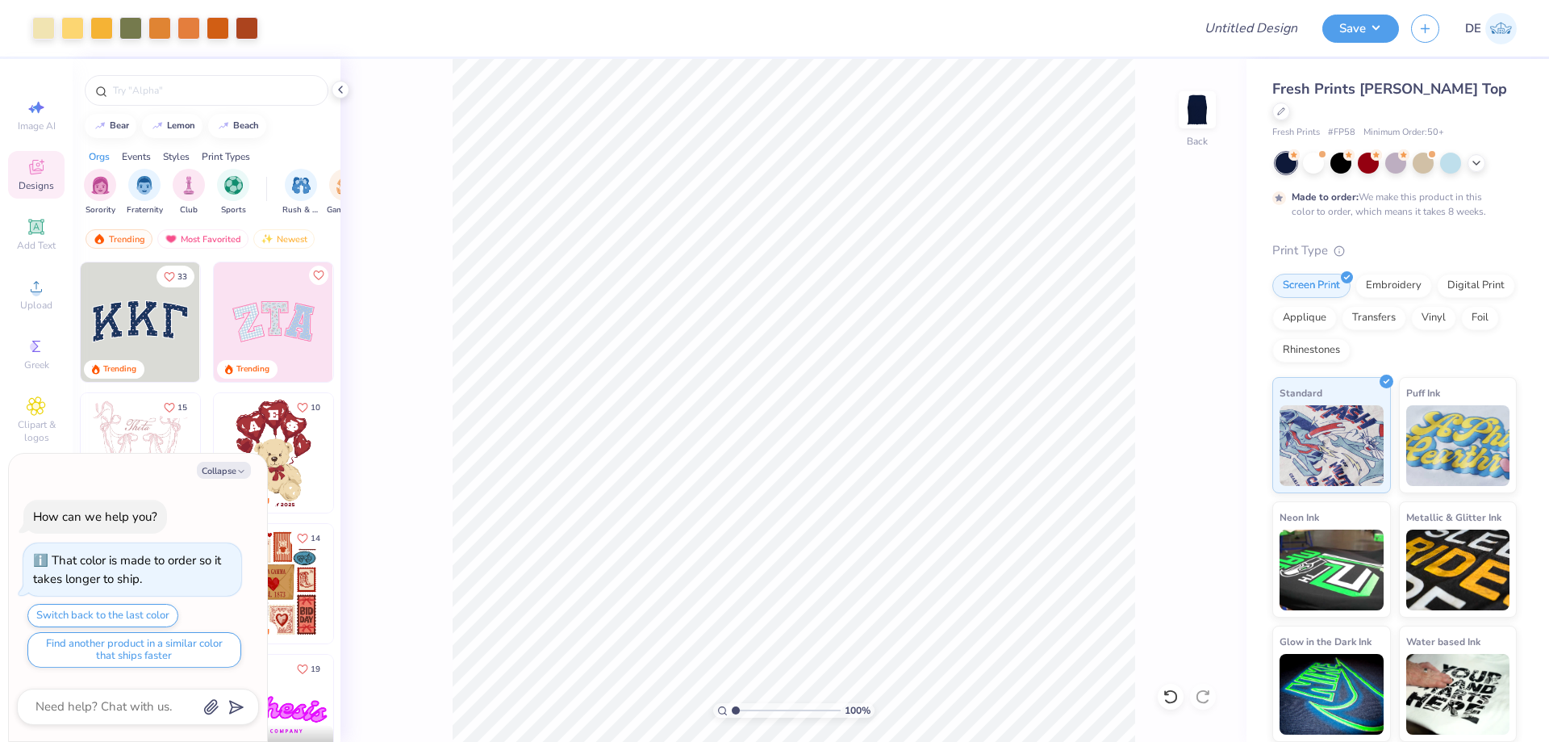
type textarea "x"
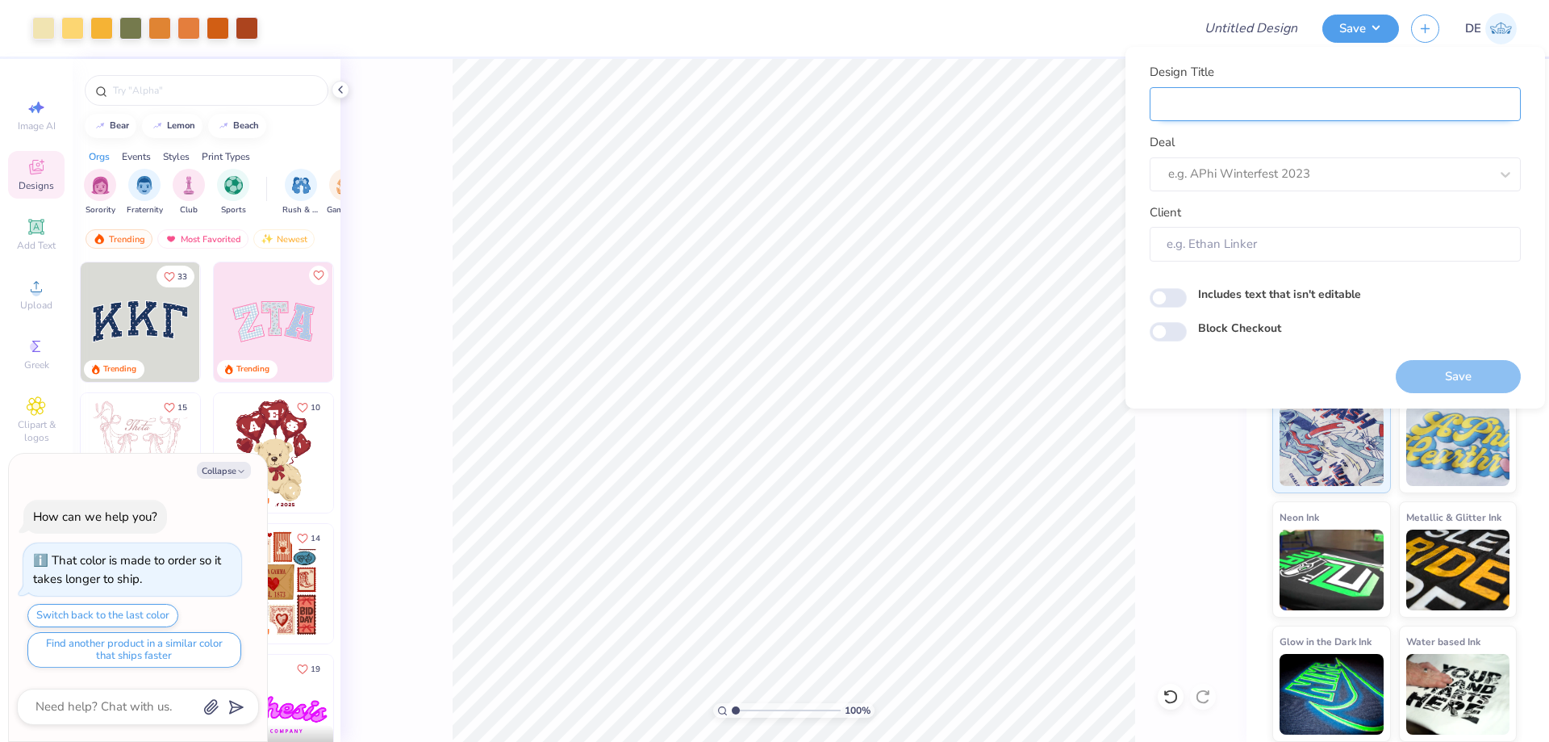
click at [1267, 98] on input "Design Title" at bounding box center [1335, 104] width 371 height 35
paste input "FPS239508"
type input "FPS239508"
type textarea "x"
type input "FPS239508"
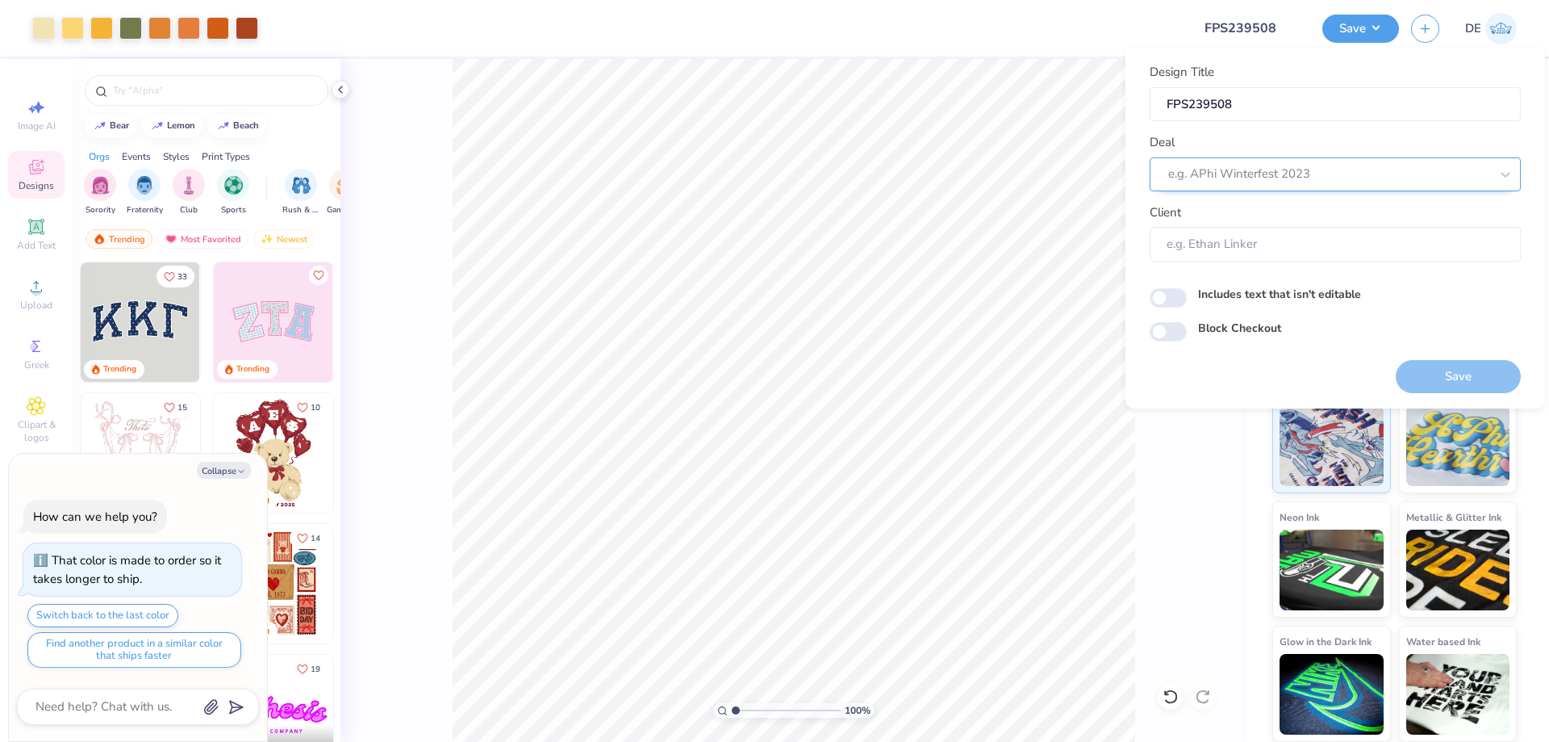
click at [1198, 171] on div at bounding box center [1329, 174] width 321 height 22
click at [1207, 212] on div "Design Tool Gallery" at bounding box center [1335, 217] width 358 height 27
type input "Design tool Gallery"
type textarea "x"
type input "Design Tool Gallery User"
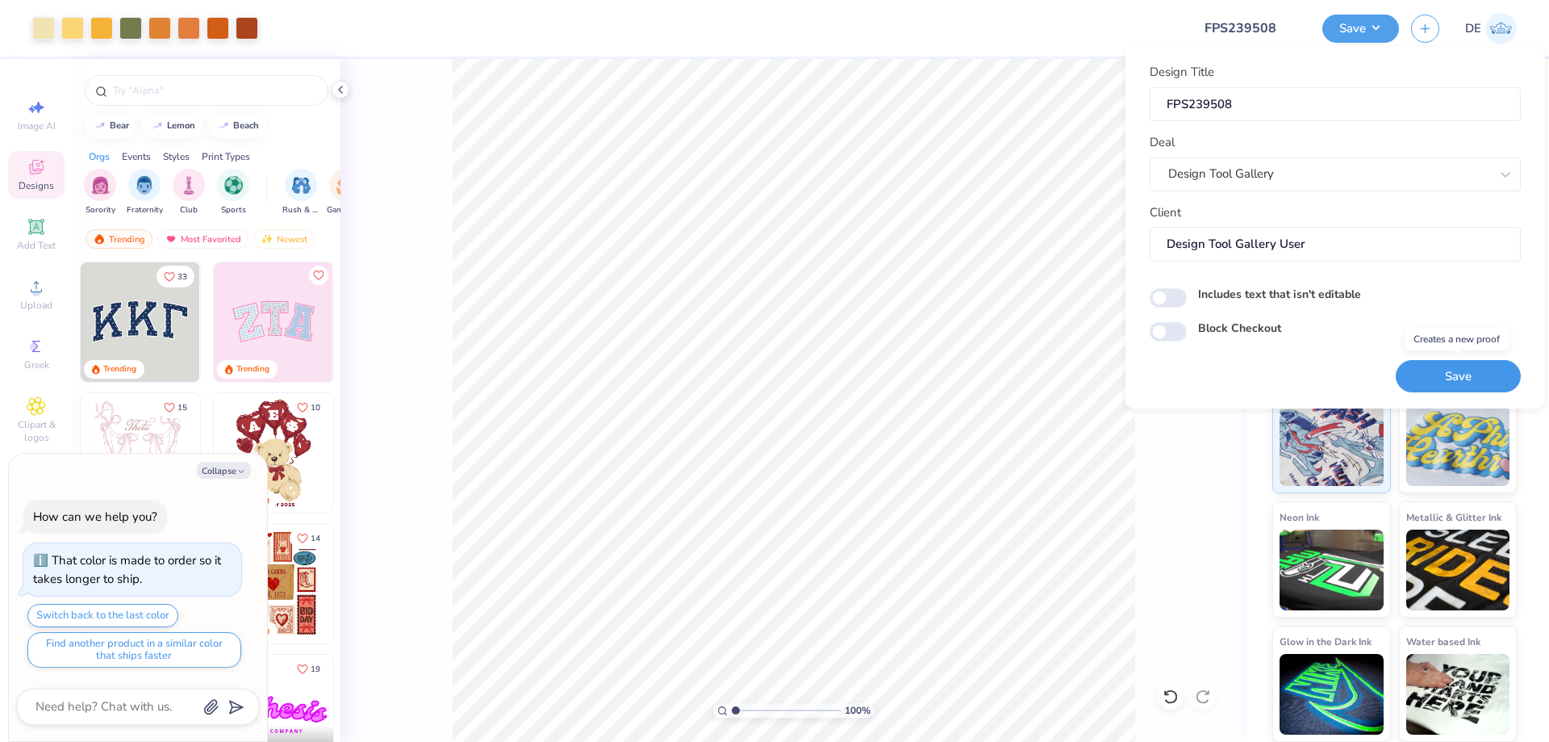
click at [1425, 376] on button "Save" at bounding box center [1458, 376] width 125 height 33
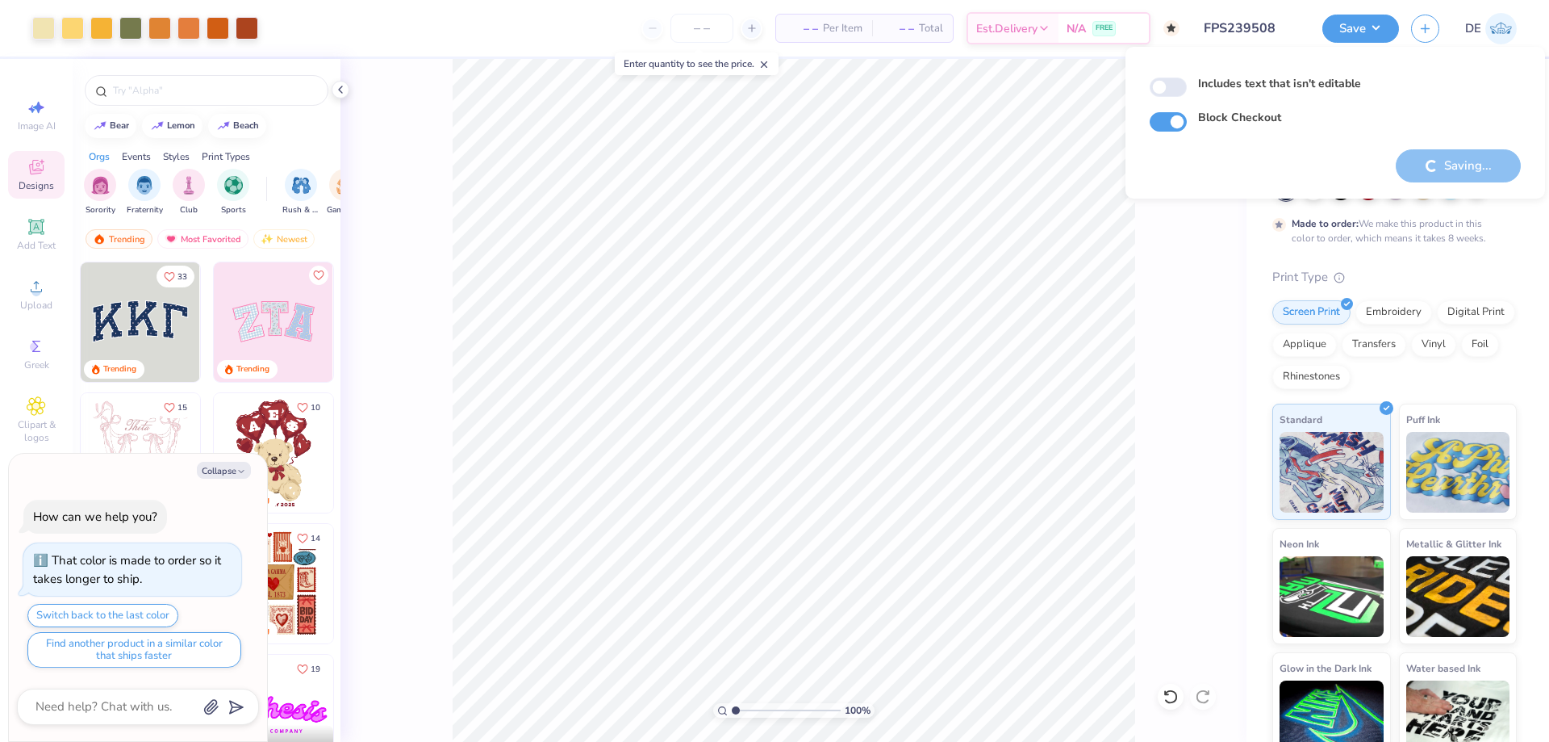
type textarea "x"
checkbox input "true"
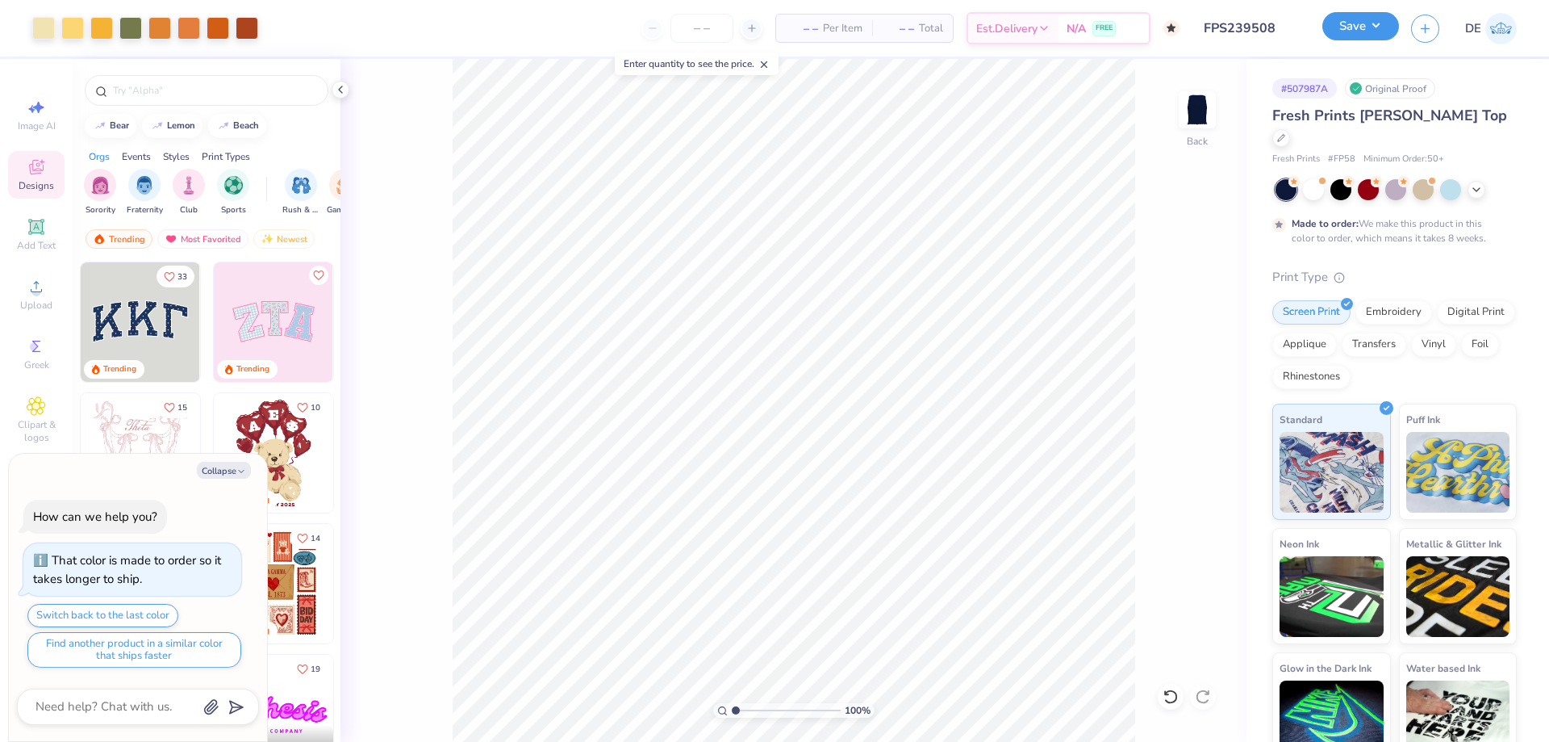
click at [1351, 25] on button "Save" at bounding box center [1361, 26] width 77 height 28
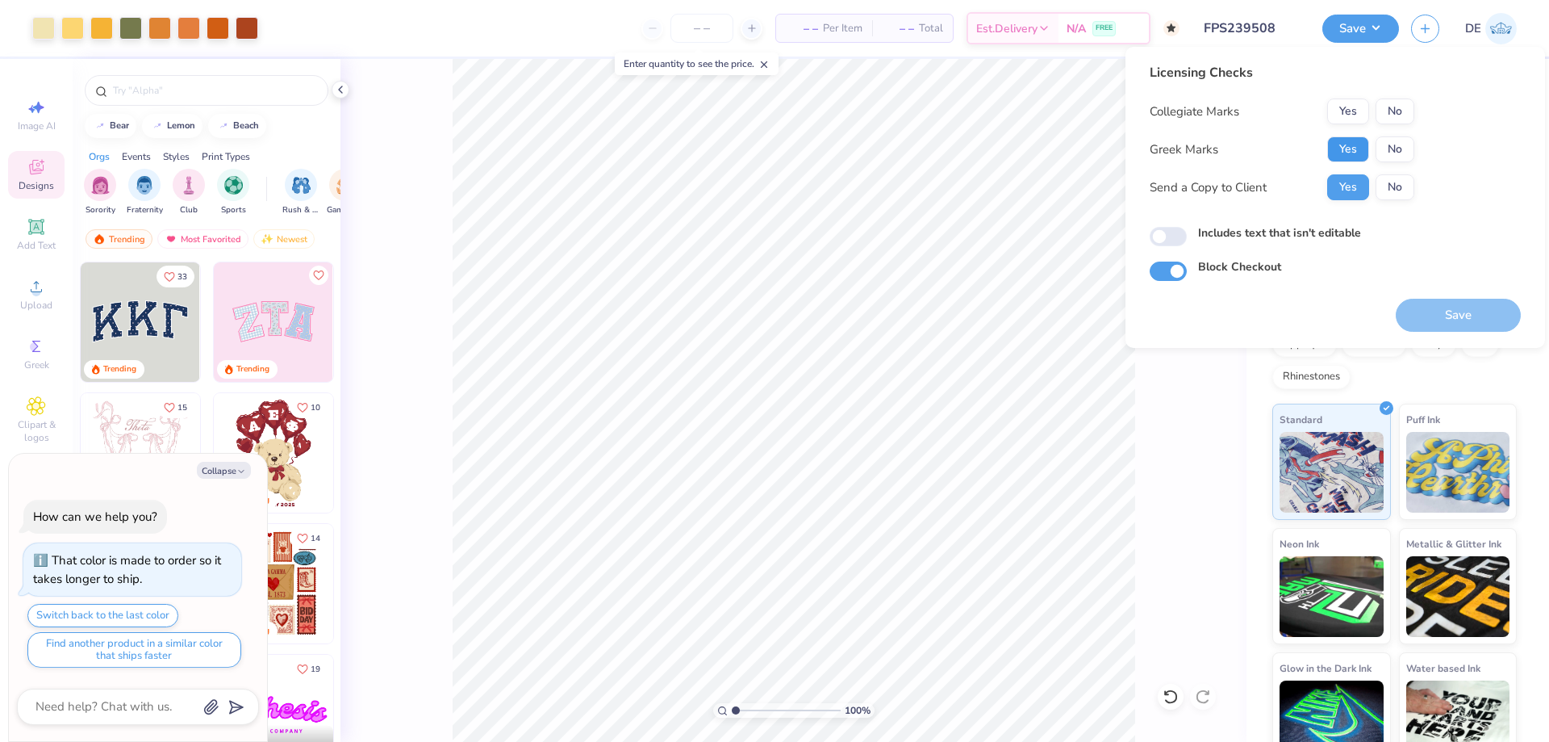
click at [1356, 138] on button "Yes" at bounding box center [1349, 149] width 42 height 26
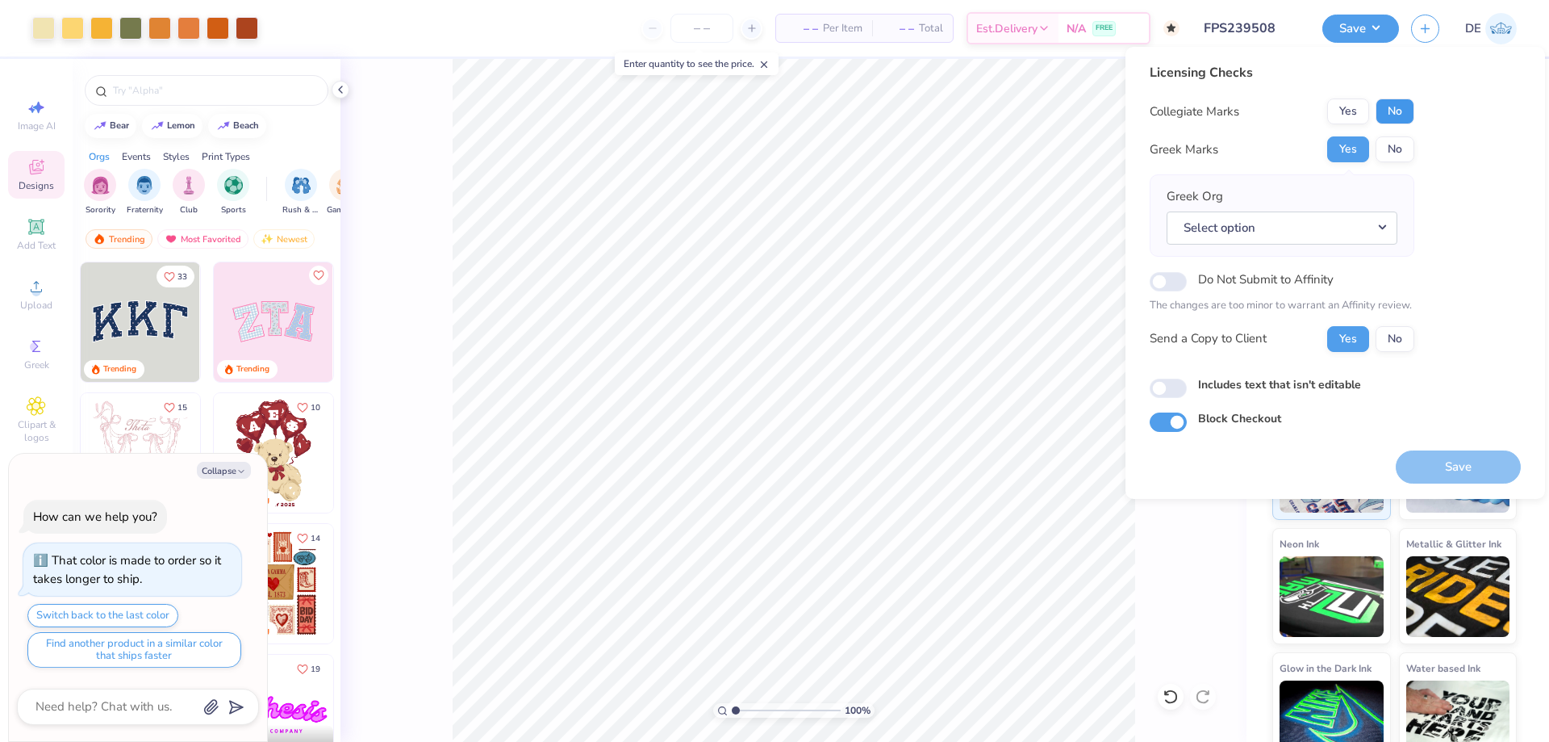
click at [1394, 115] on button "No" at bounding box center [1395, 111] width 39 height 26
click at [1262, 225] on button "Select option" at bounding box center [1282, 227] width 231 height 33
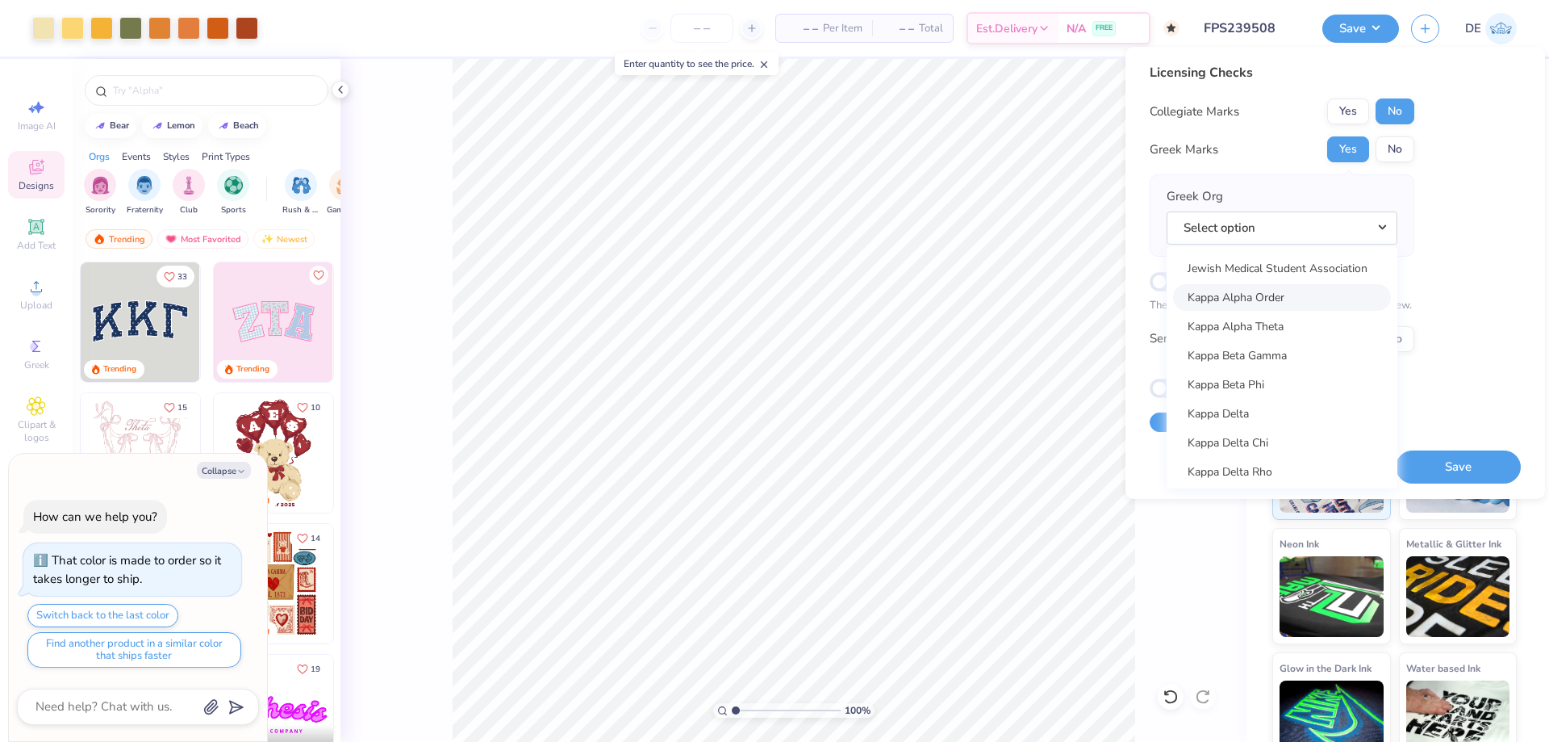
scroll to position [5730, 0]
click at [1284, 316] on link "Kappa Alpha Theta" at bounding box center [1282, 317] width 218 height 27
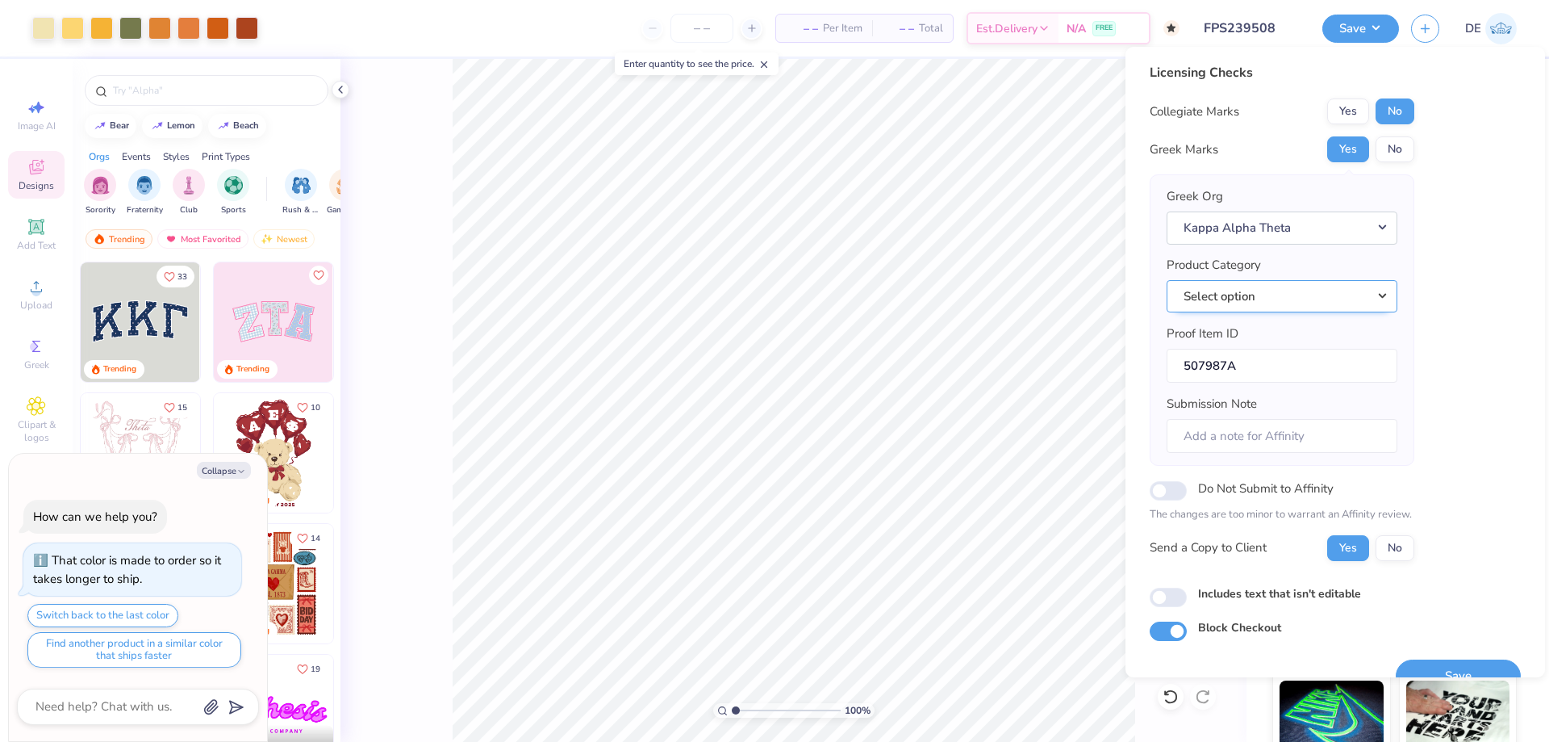
click at [1205, 291] on button "Select option" at bounding box center [1282, 296] width 231 height 33
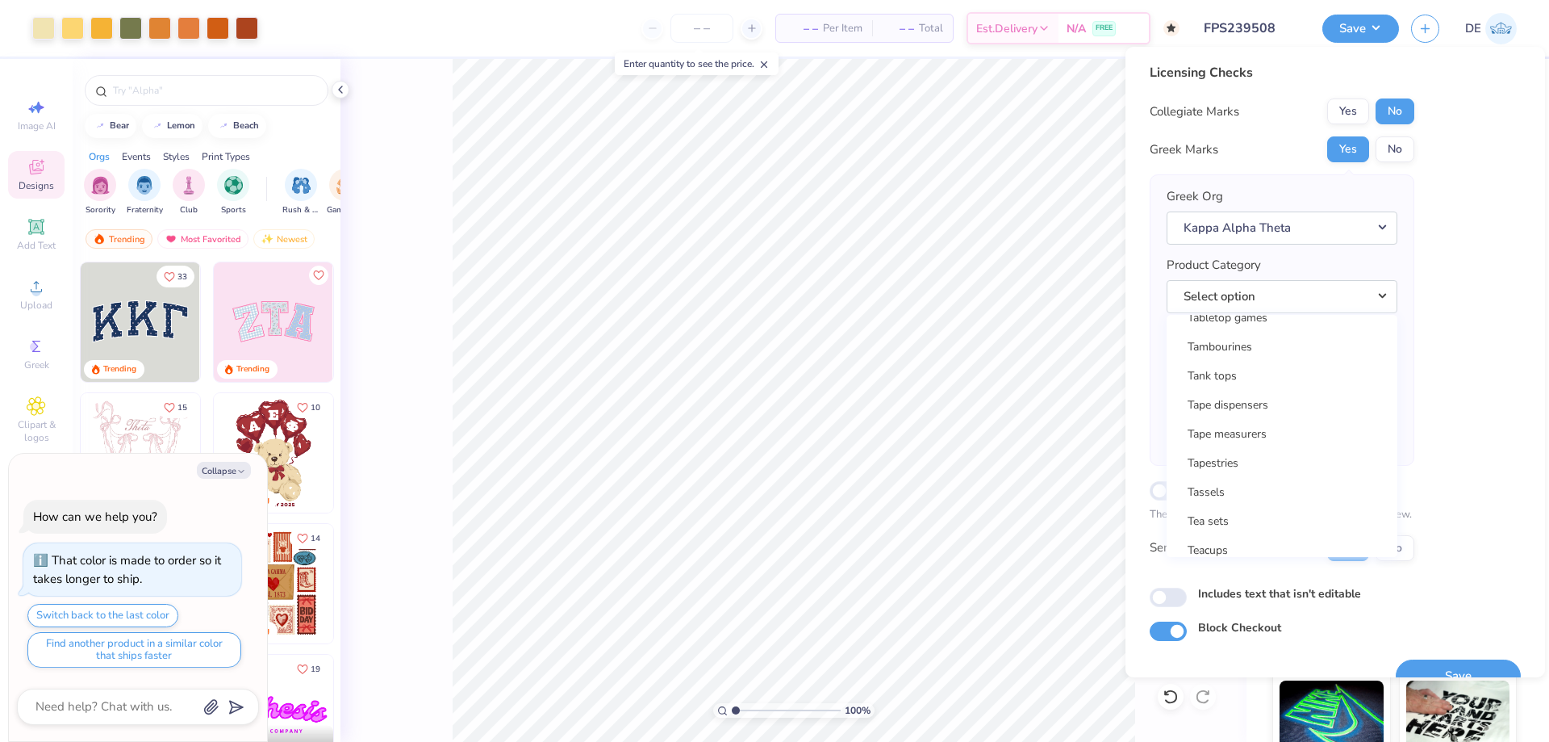
scroll to position [26066, 0]
click at [1237, 386] on link "Tank tops" at bounding box center [1282, 386] width 218 height 27
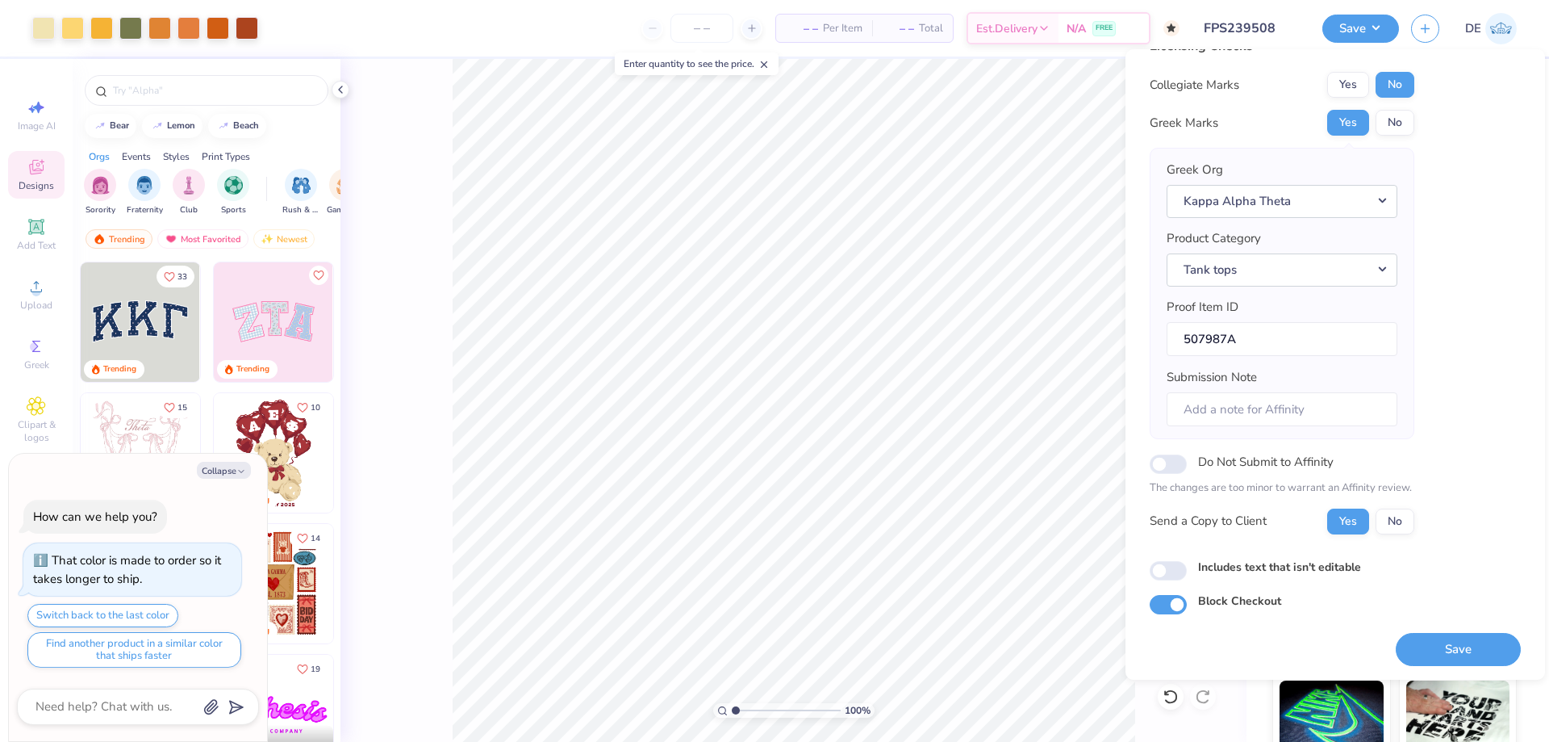
scroll to position [31, 0]
click at [1468, 643] on button "Save" at bounding box center [1458, 647] width 125 height 33
type textarea "x"
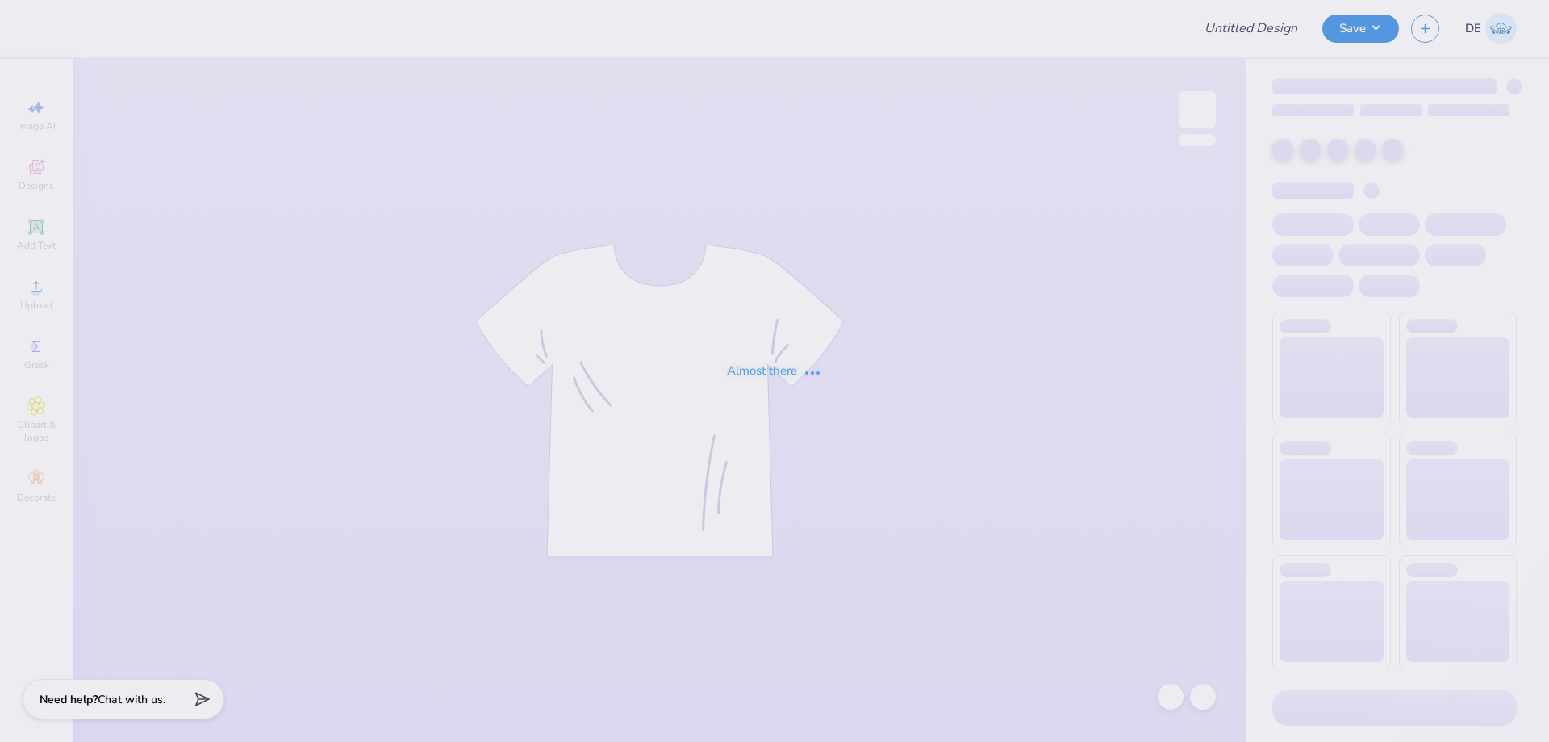
type input "FPS239508"
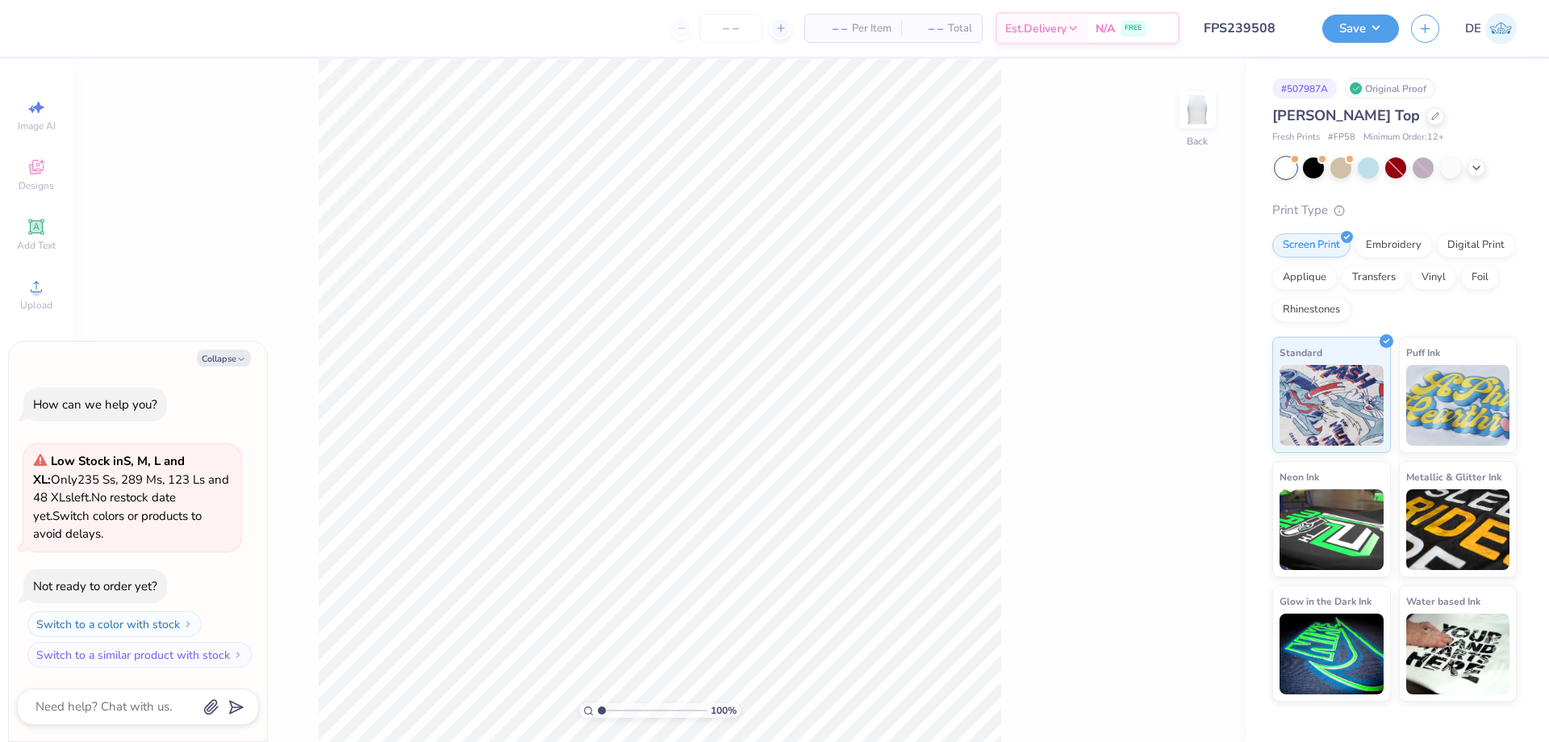
type textarea "x"
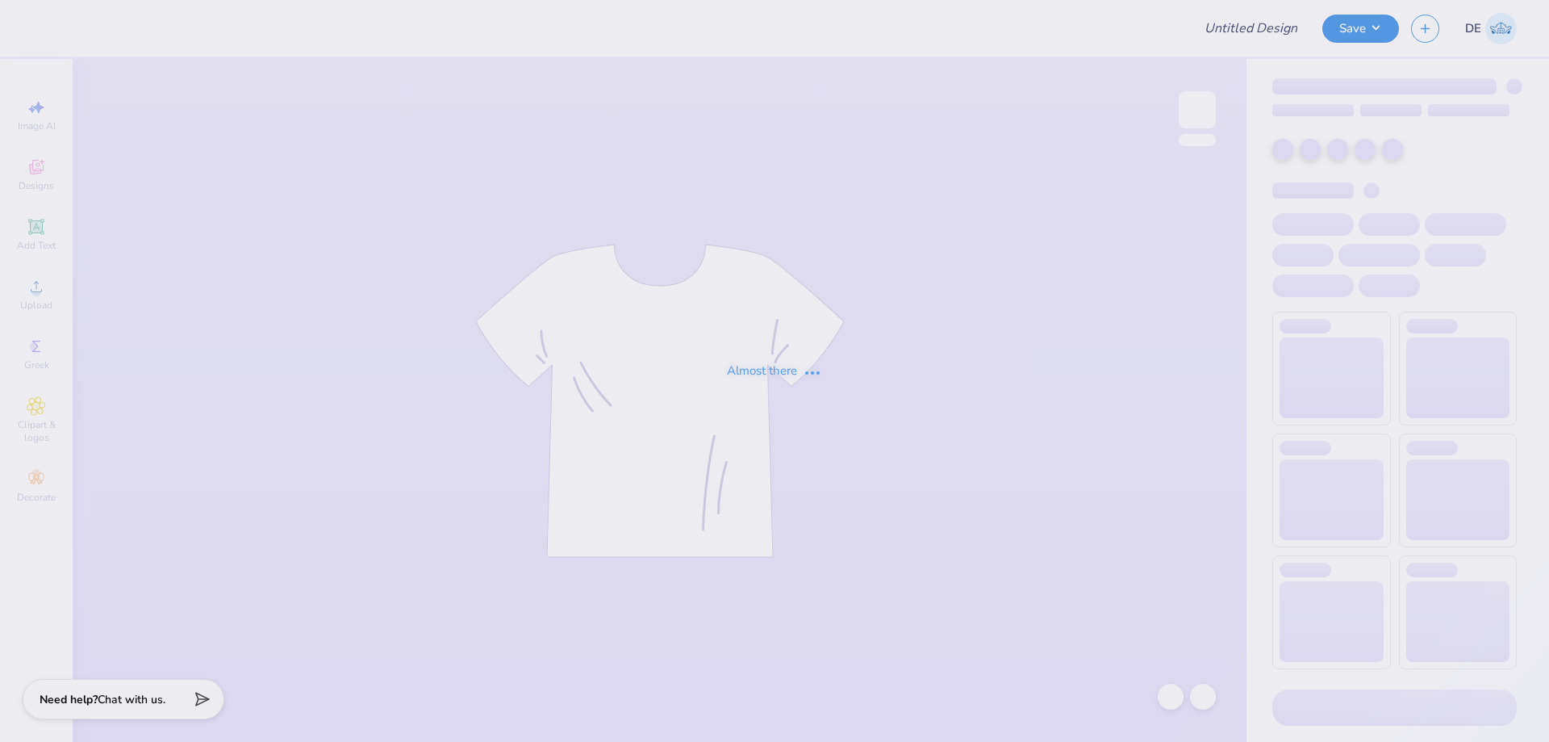
type input "FPS239508"
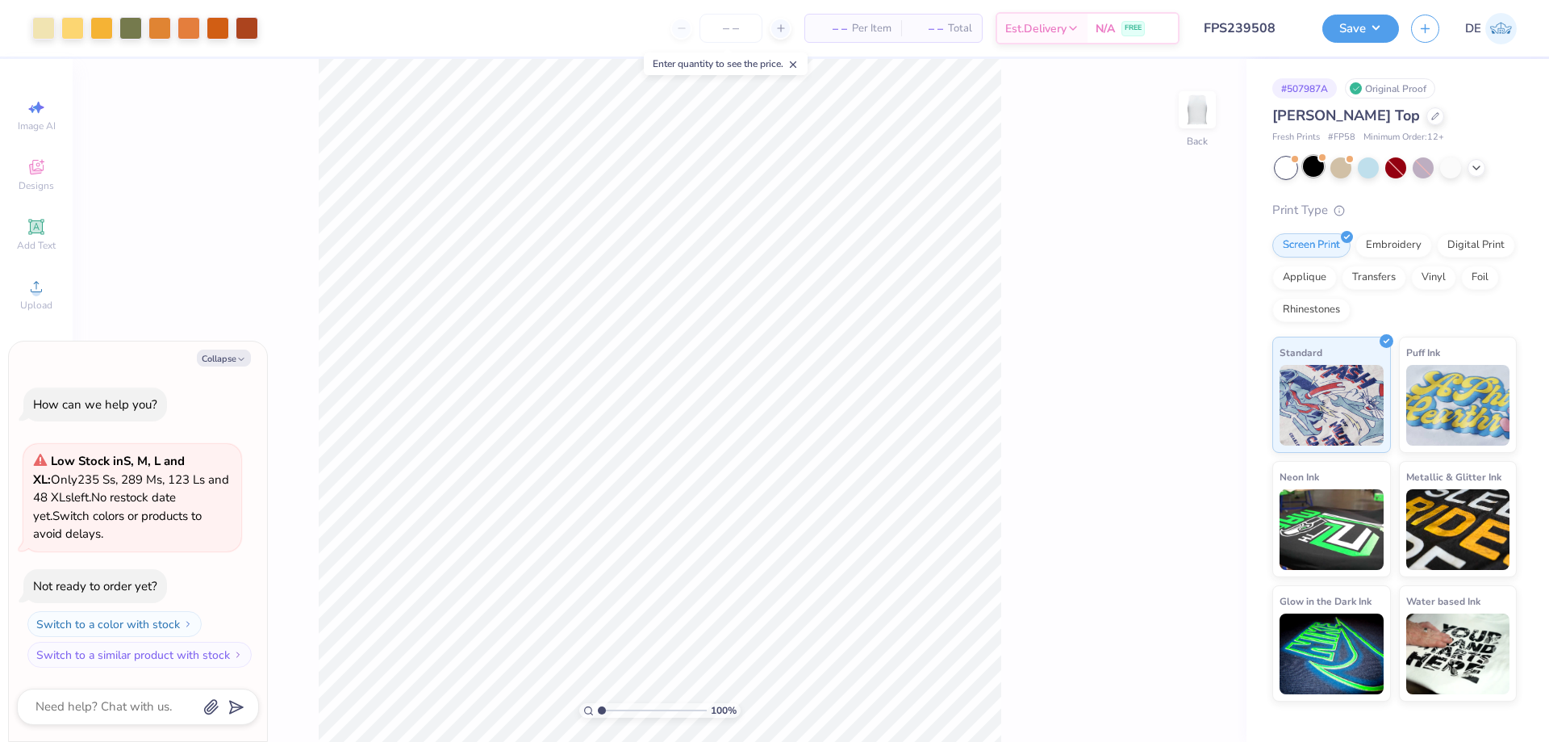
click at [1315, 171] on div at bounding box center [1313, 166] width 21 height 21
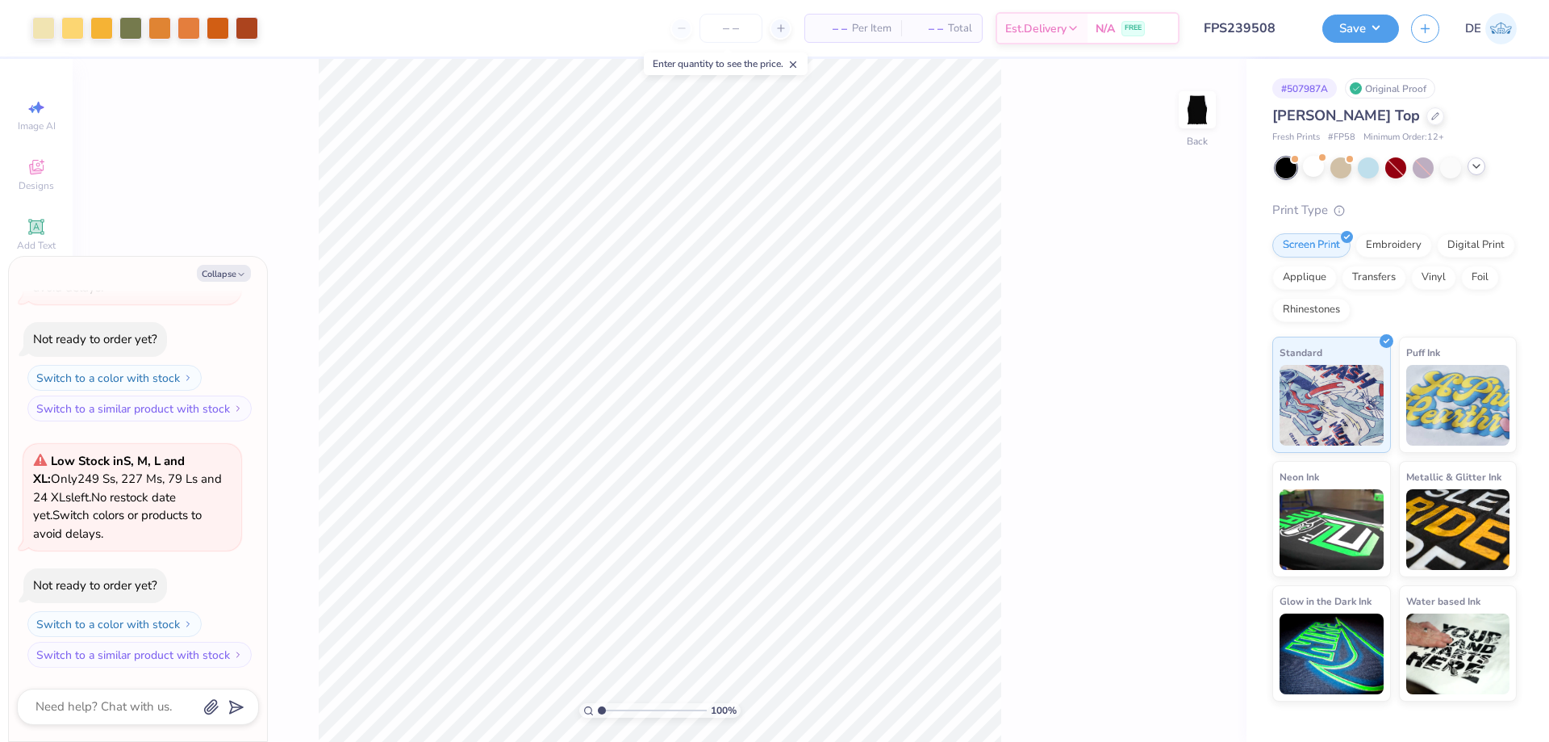
click at [1478, 170] on icon at bounding box center [1476, 166] width 13 height 13
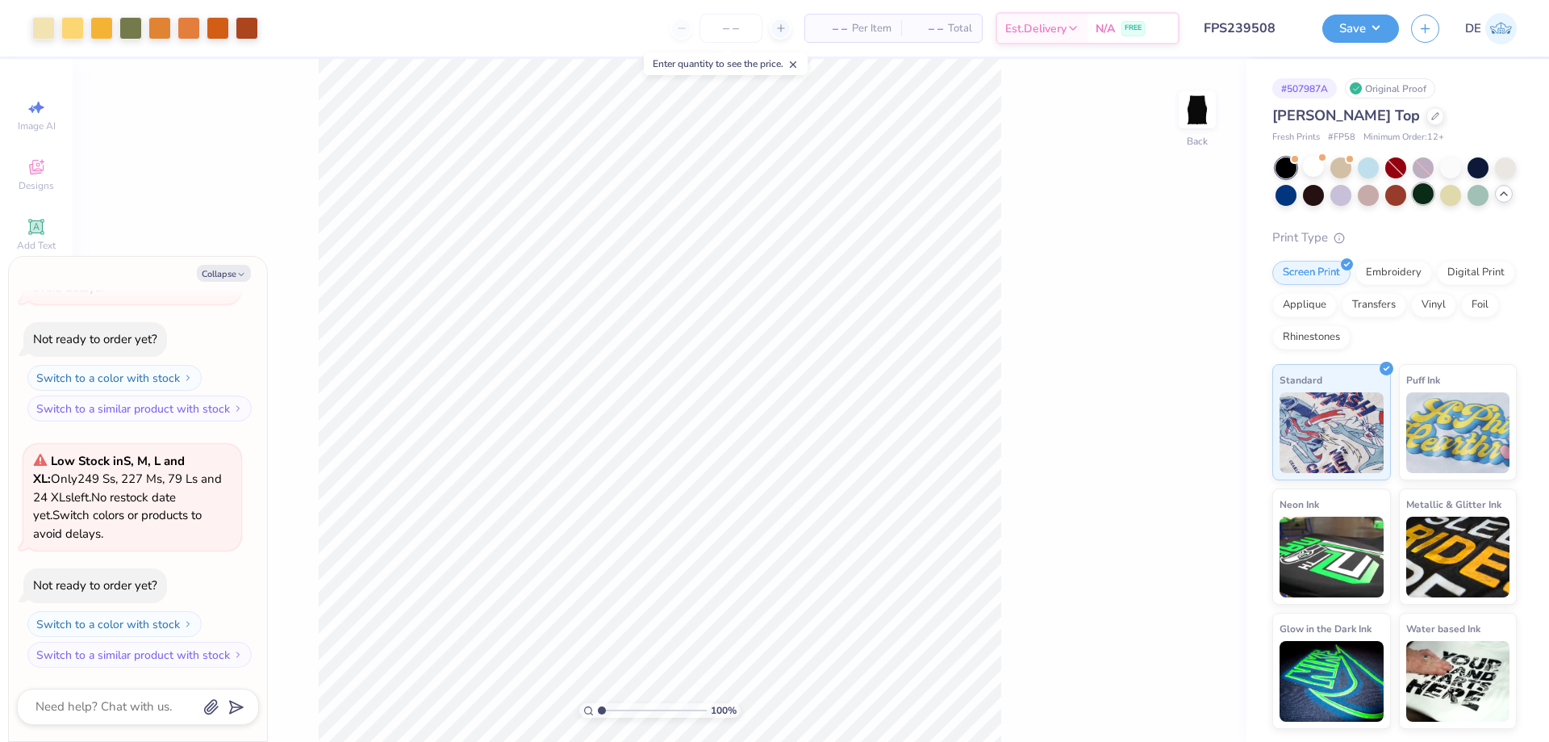
click at [1424, 196] on div at bounding box center [1423, 193] width 21 height 21
click at [1503, 170] on div at bounding box center [1505, 166] width 21 height 21
type textarea "x"
